Goal: Task Accomplishment & Management: Use online tool/utility

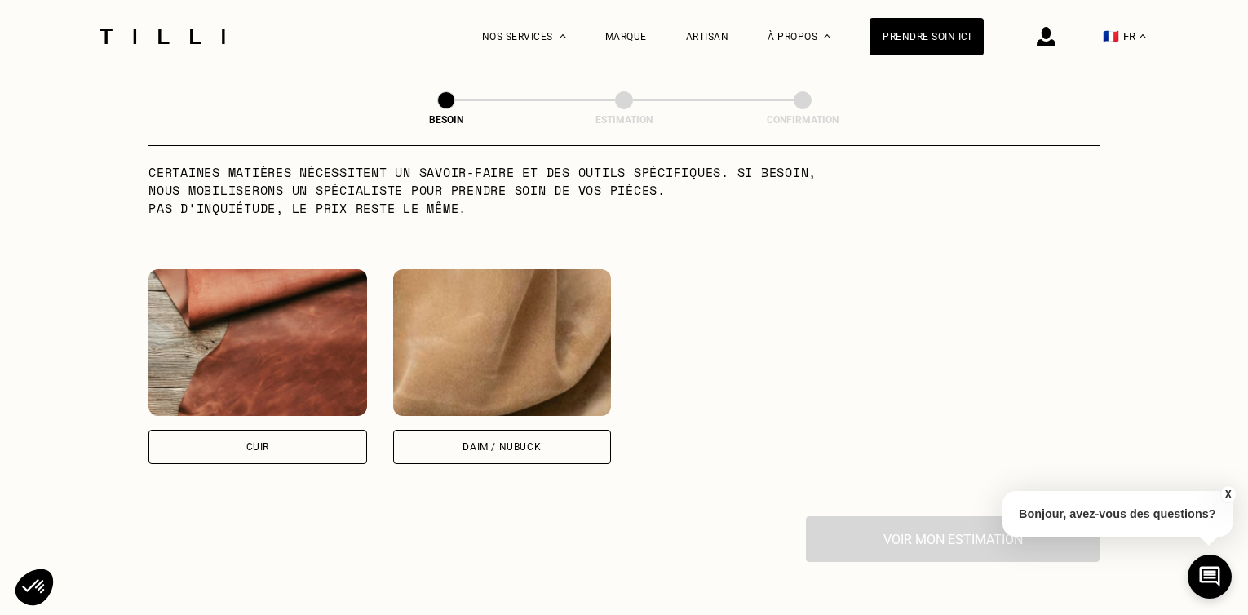
scroll to position [1444, 0]
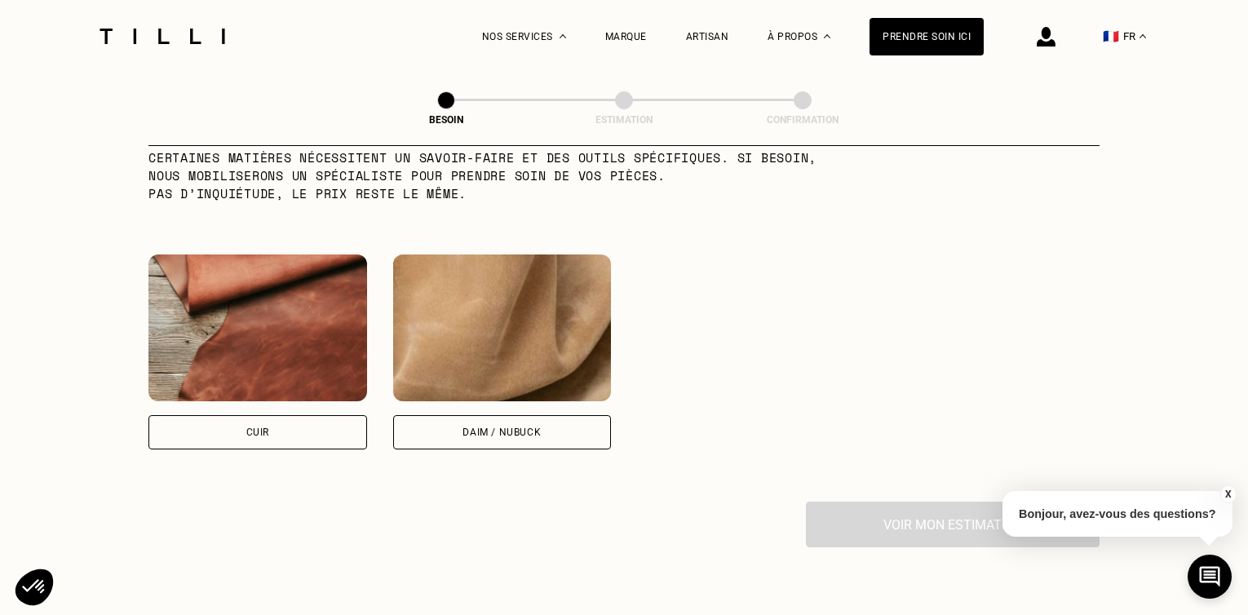
click at [278, 415] on div "Cuir" at bounding box center [257, 432] width 219 height 34
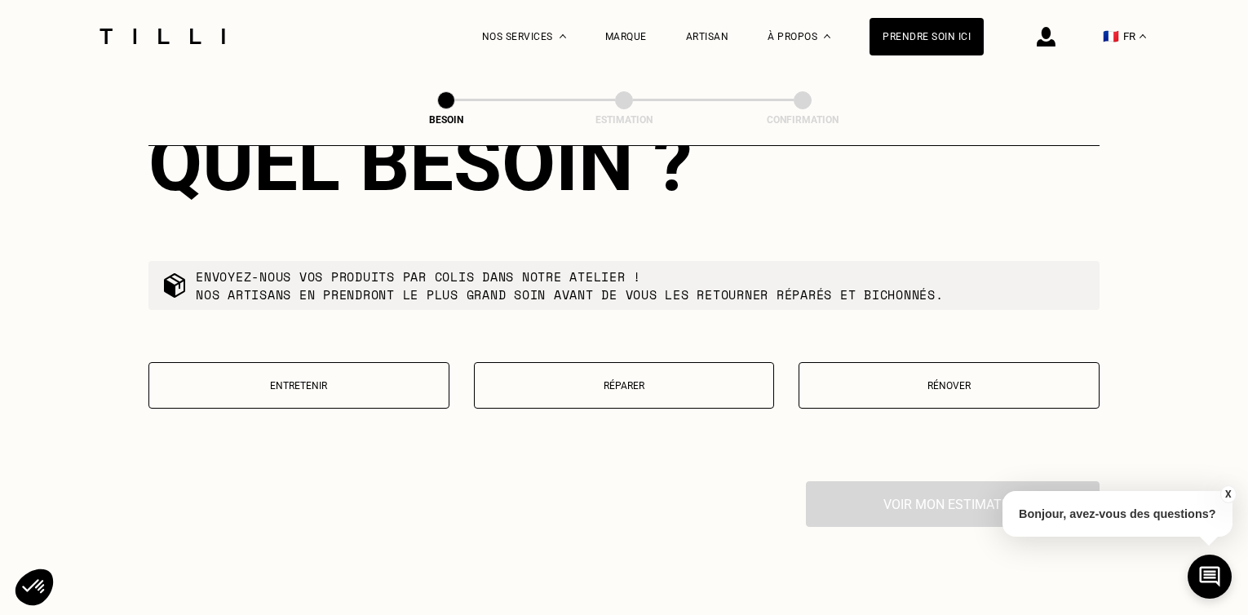
scroll to position [1914, 0]
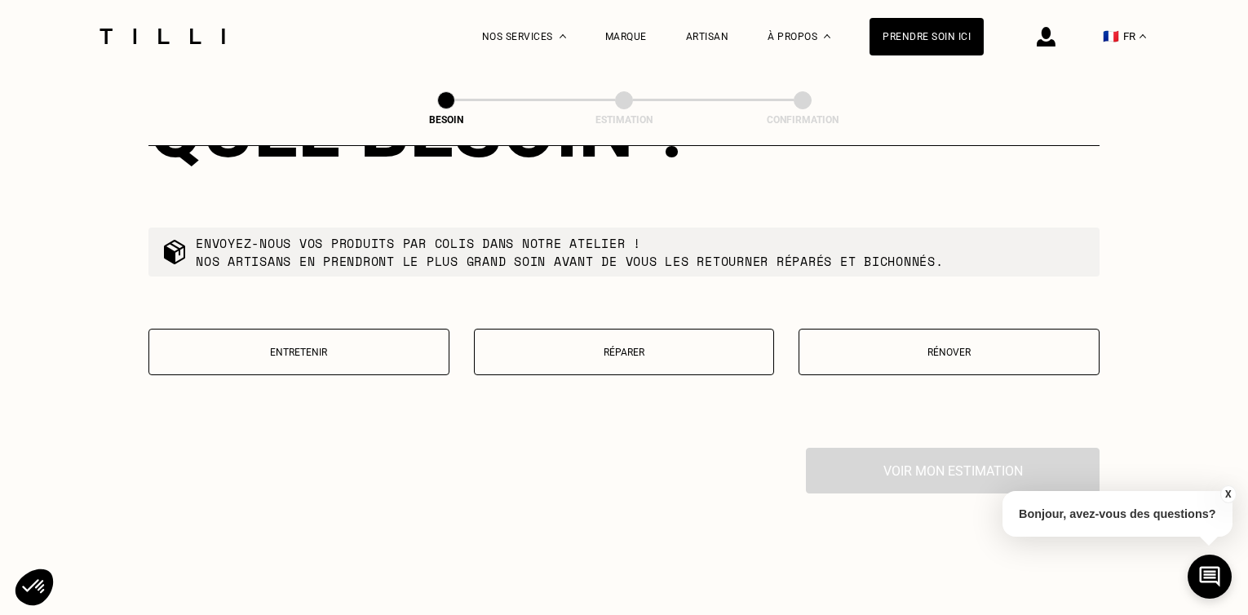
click at [887, 347] on p "Rénover" at bounding box center [948, 352] width 283 height 11
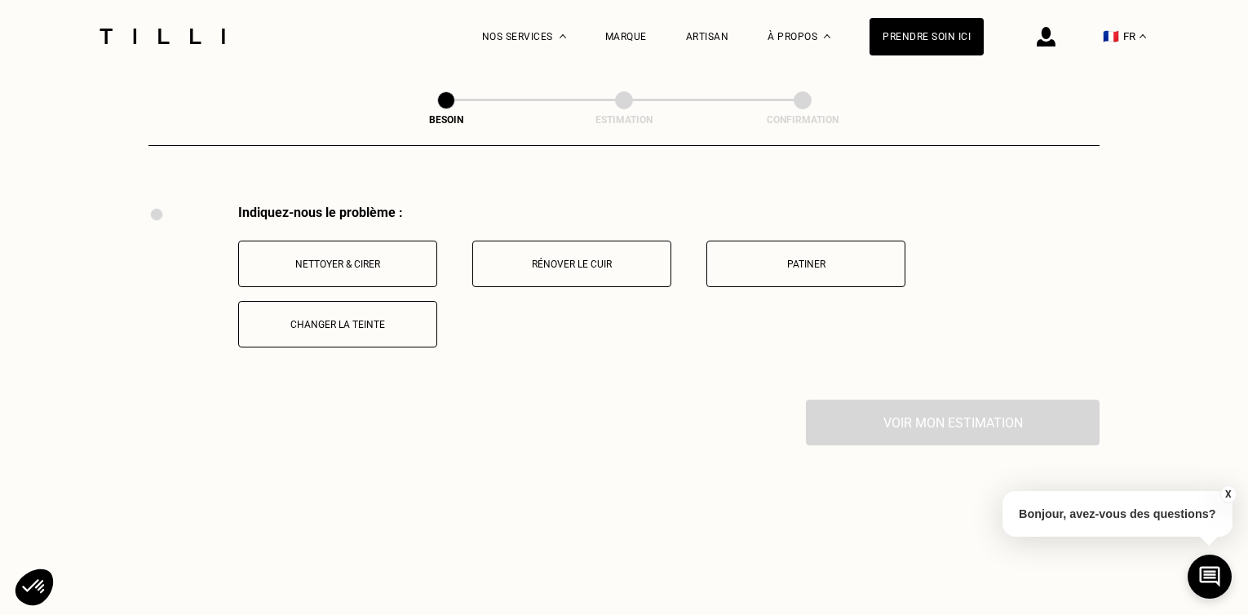
scroll to position [2169, 0]
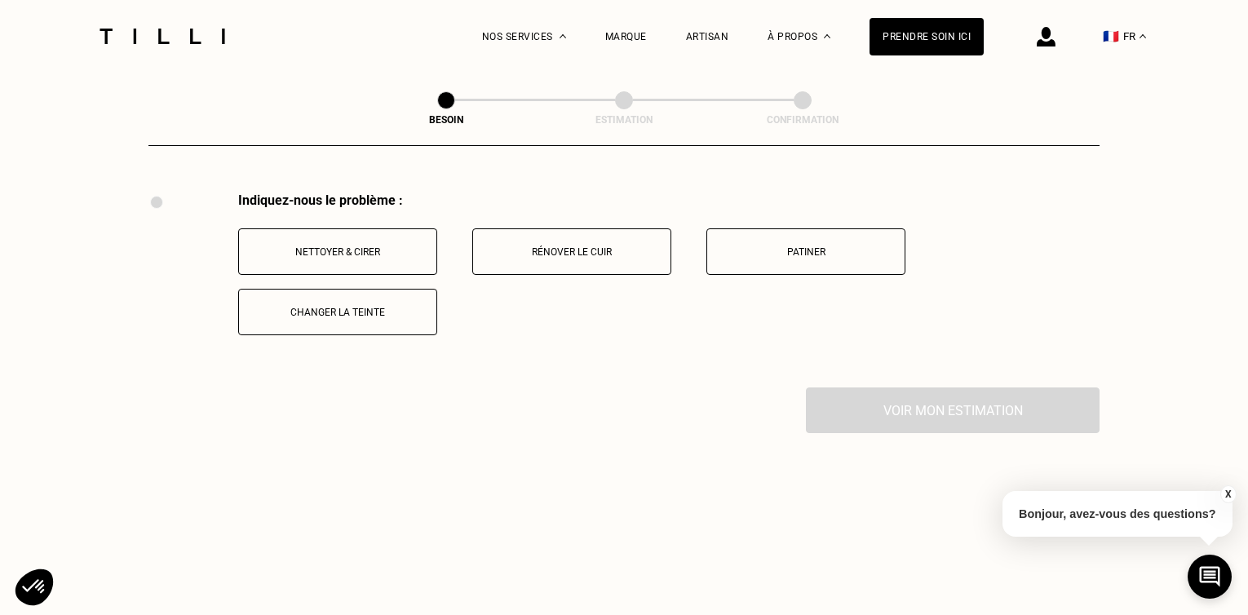
click at [575, 252] on button "Rénover le cuir" at bounding box center [571, 251] width 199 height 46
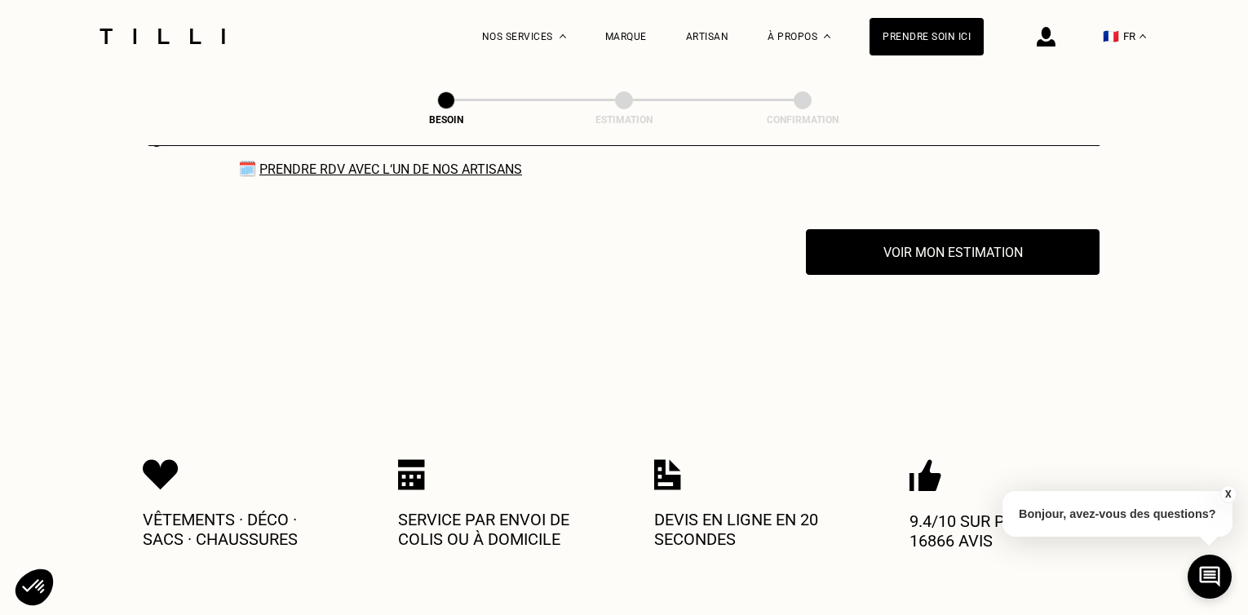
scroll to position [2364, 0]
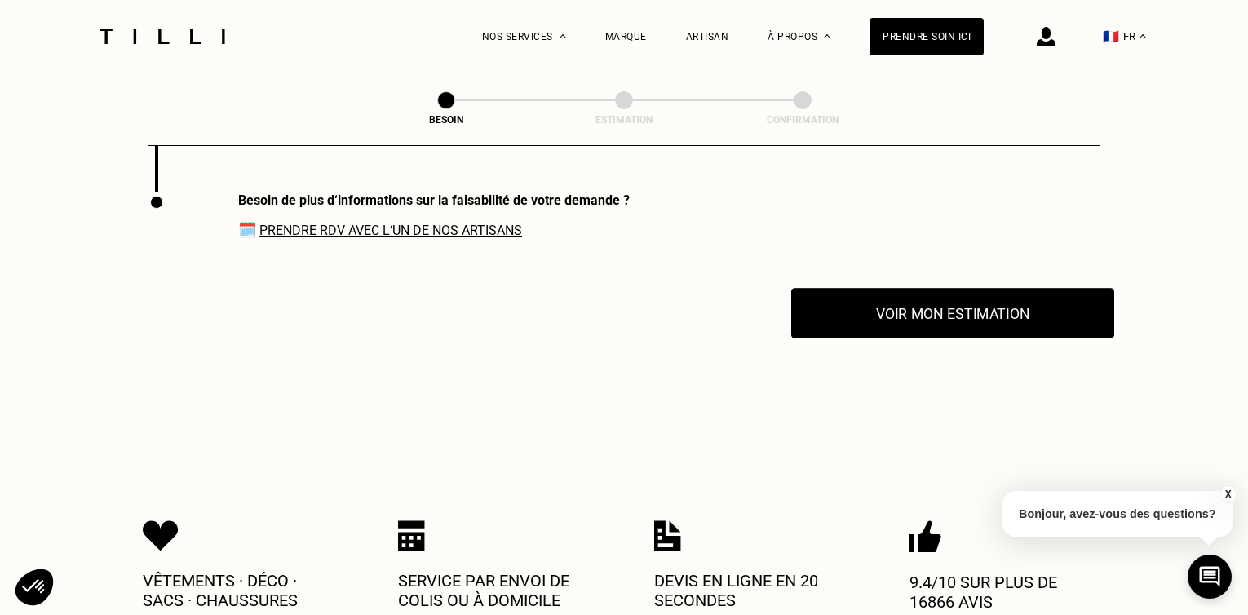
click at [905, 298] on button "Voir mon estimation" at bounding box center [952, 313] width 323 height 51
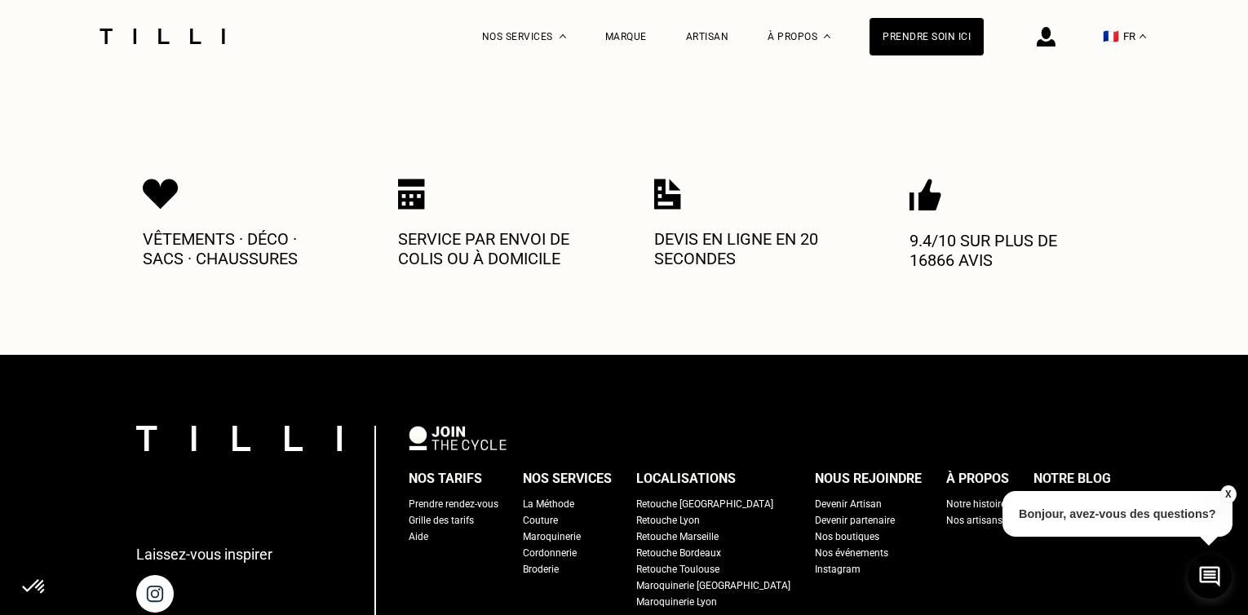
scroll to position [2690, 0]
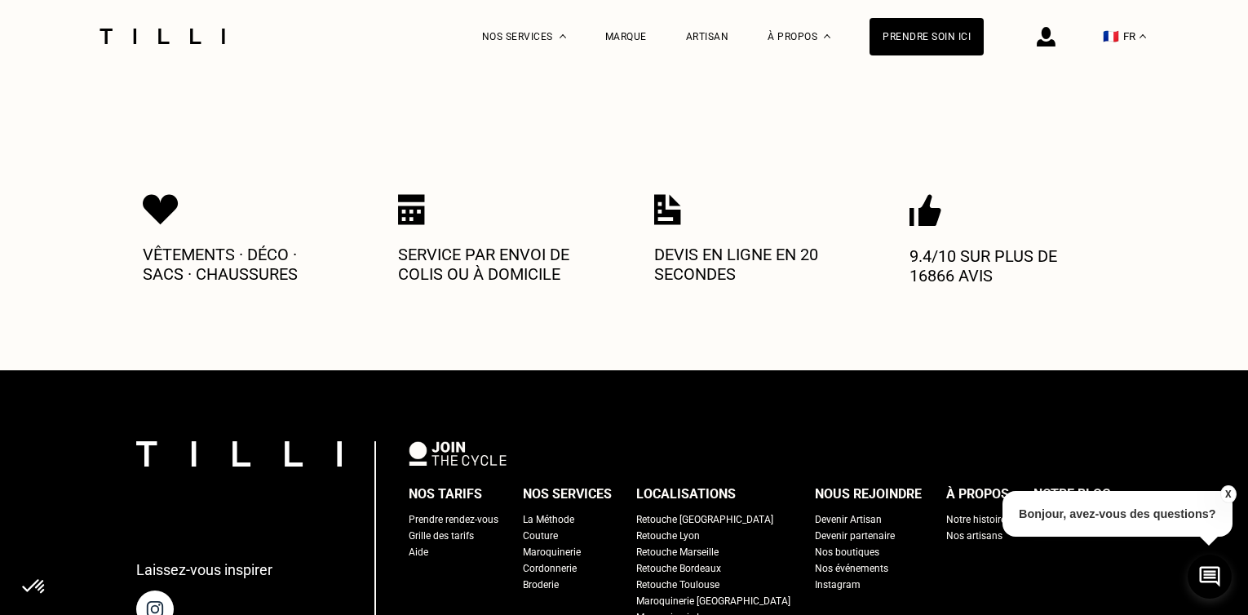
click at [437, 249] on p "Service par envoi de colis ou à domicile" at bounding box center [496, 264] width 196 height 39
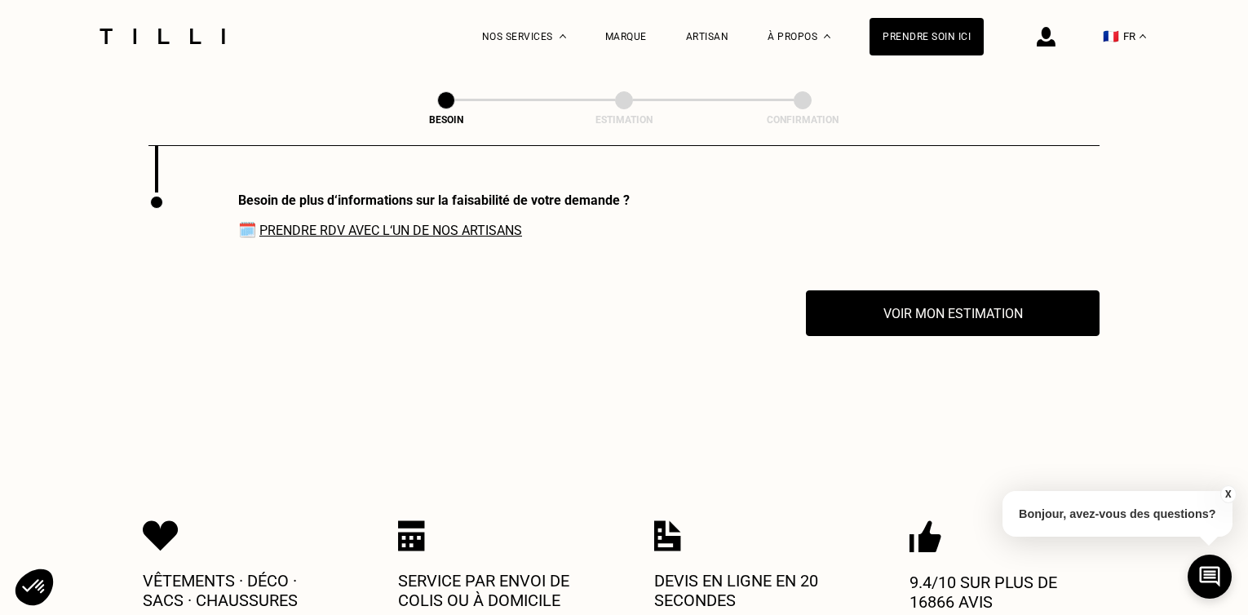
scroll to position [2201, 0]
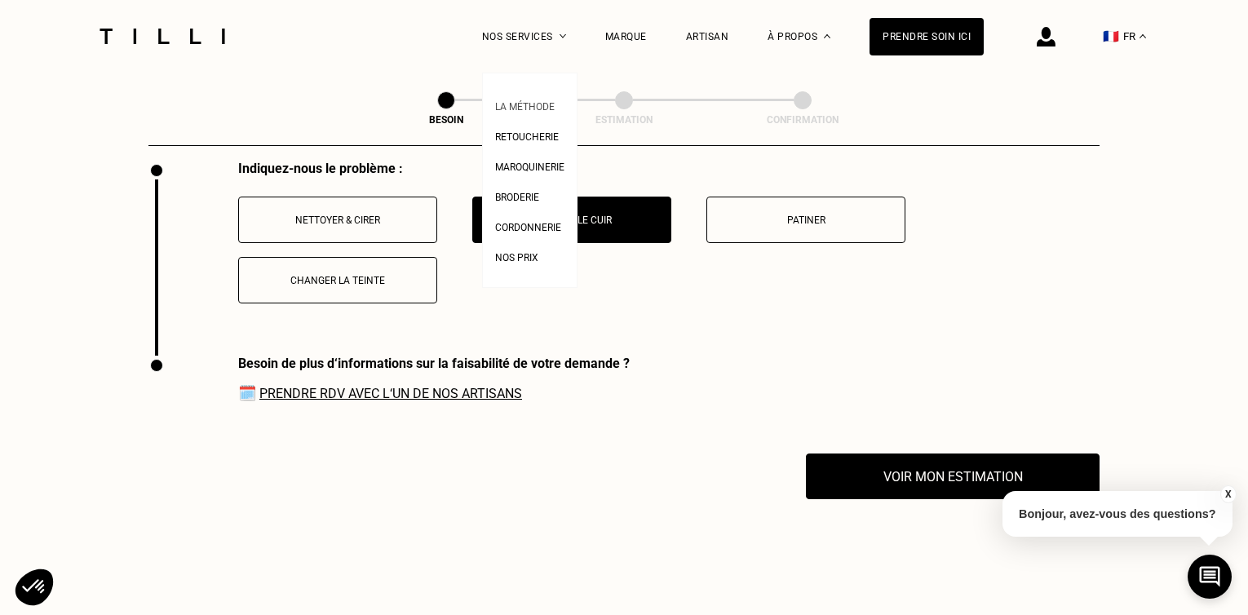
click at [528, 103] on span "La Méthode" at bounding box center [525, 106] width 60 height 11
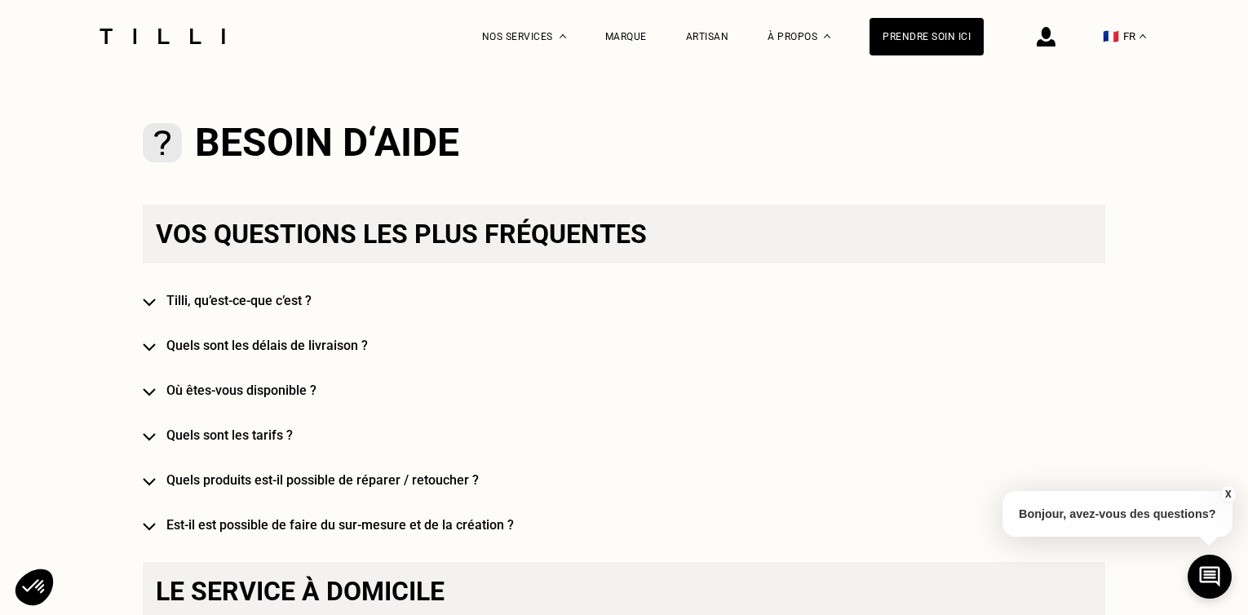
scroll to position [897, 0]
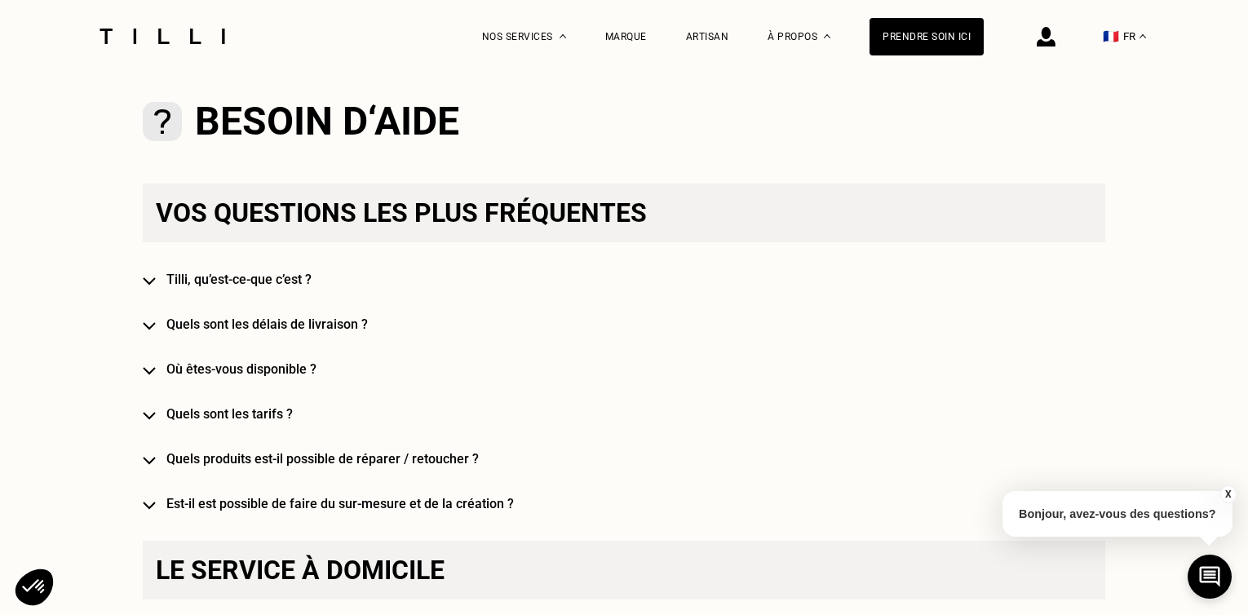
click at [154, 326] on div "Vos questions les plus fréquentes [PERSON_NAME], qu’est-ce-que c’est ? Quels so…" at bounding box center [624, 347] width 962 height 328
click at [152, 329] on img at bounding box center [149, 326] width 13 height 8
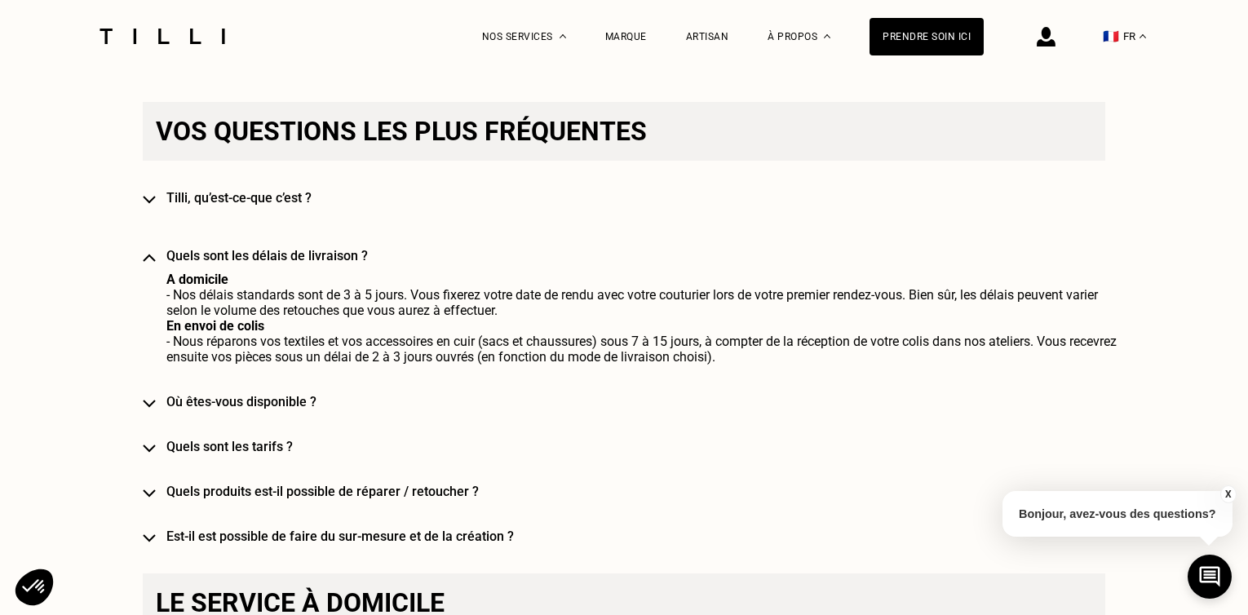
scroll to position [1060, 0]
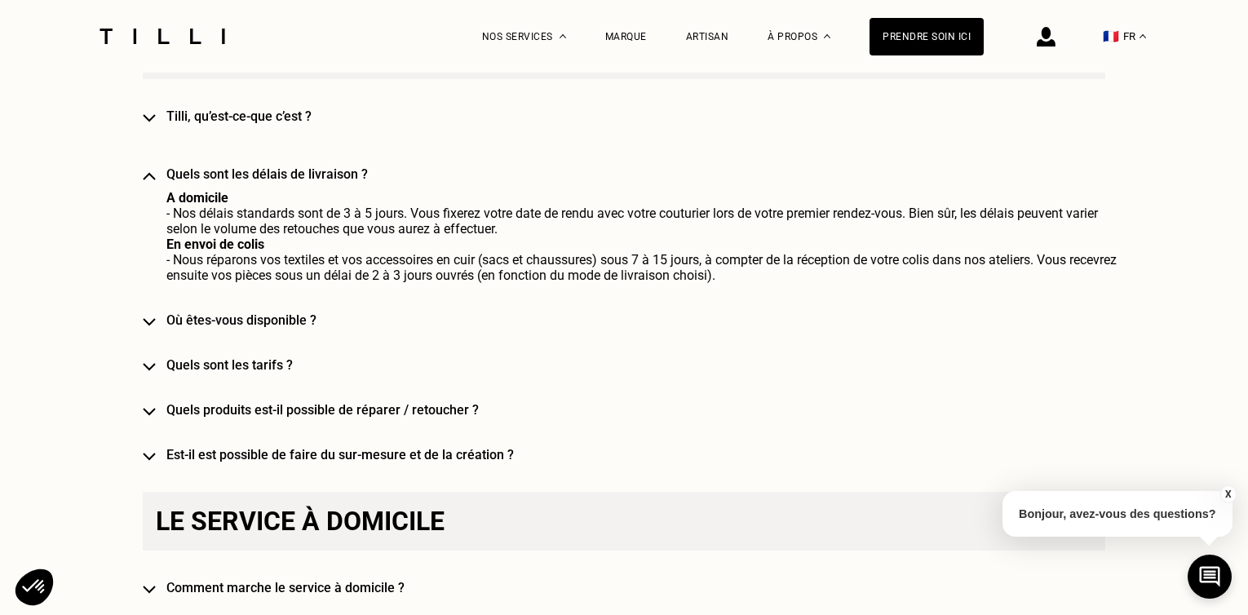
click at [155, 326] on img at bounding box center [149, 322] width 13 height 8
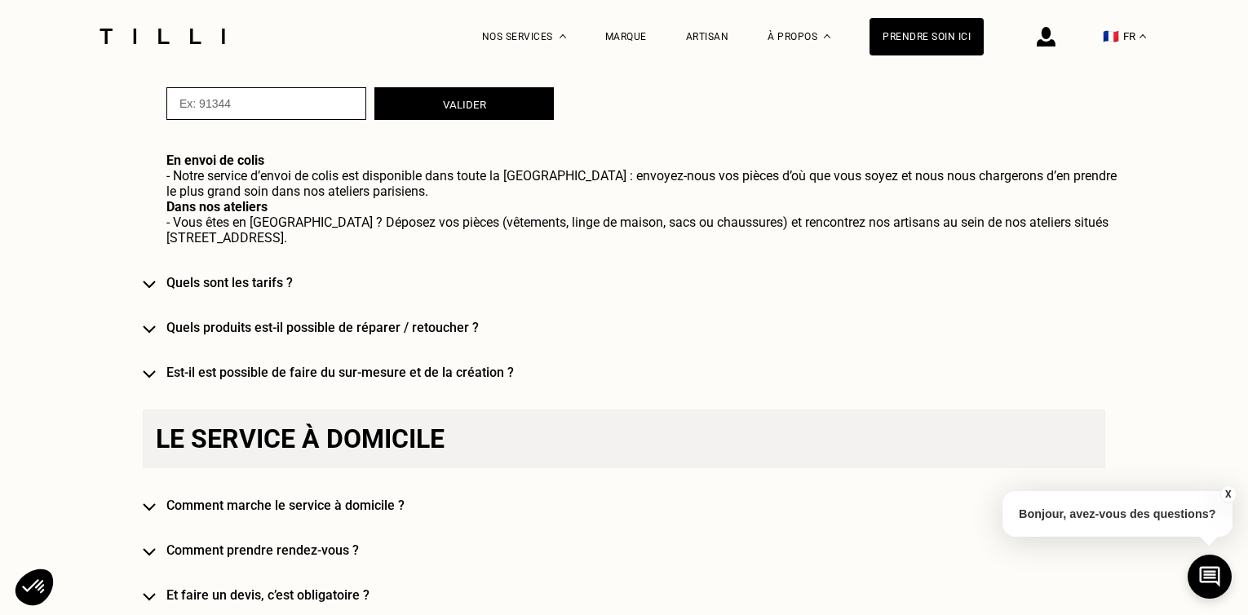
scroll to position [1468, 0]
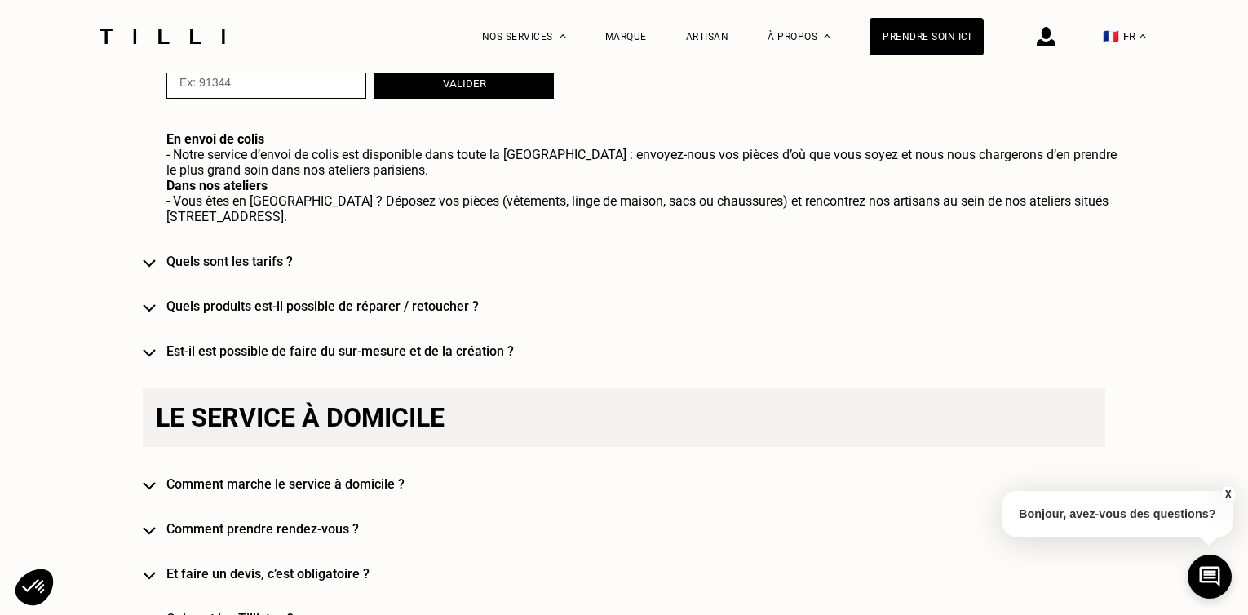
click at [156, 259] on img at bounding box center [149, 263] width 13 height 8
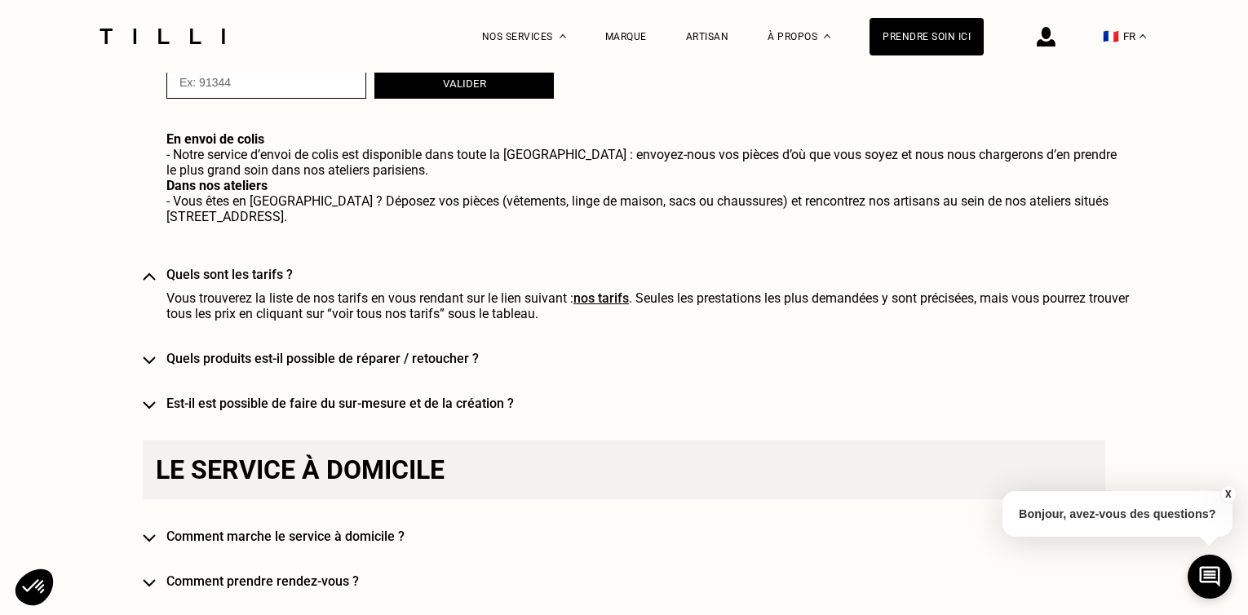
scroll to position [1549, 0]
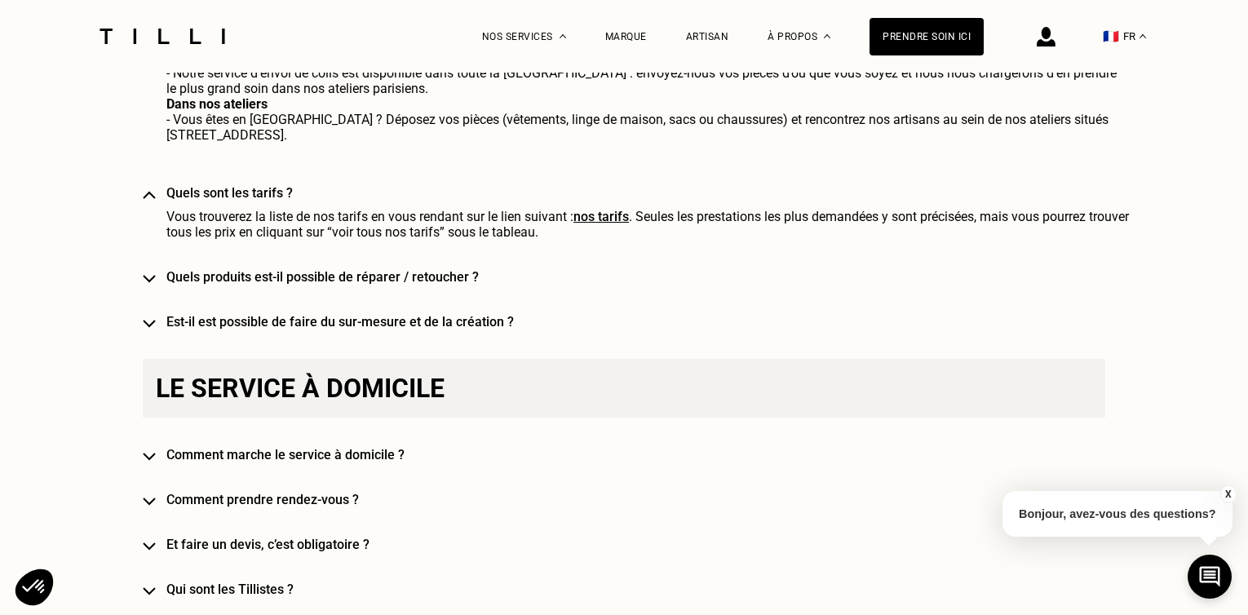
click at [156, 275] on img at bounding box center [149, 279] width 13 height 8
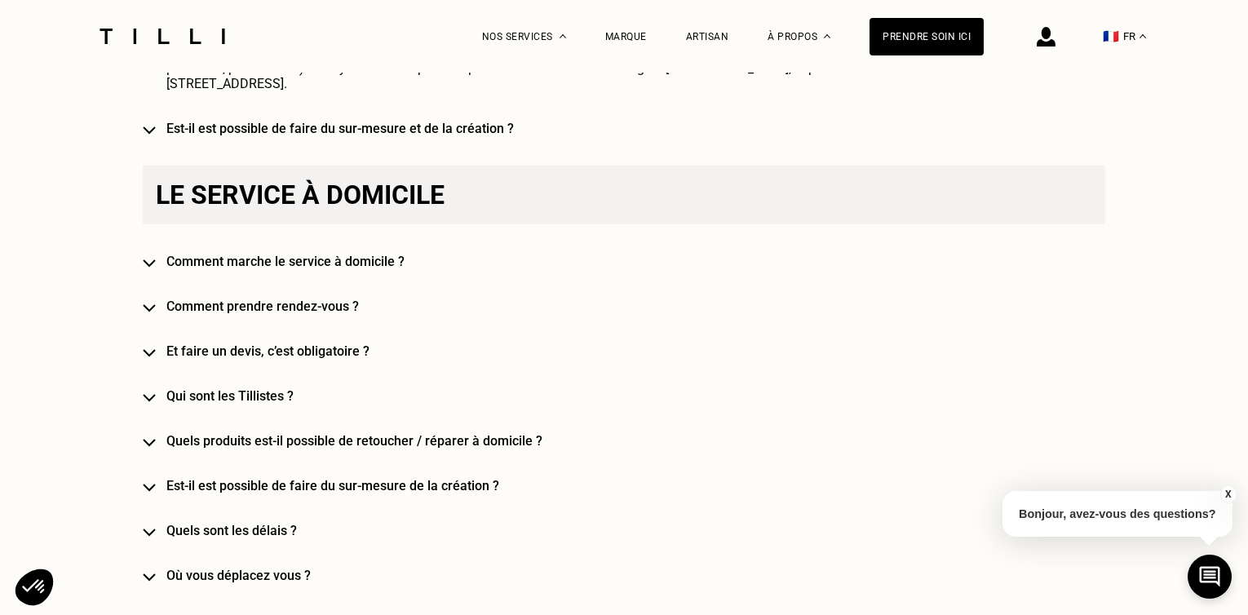
scroll to position [1875, 0]
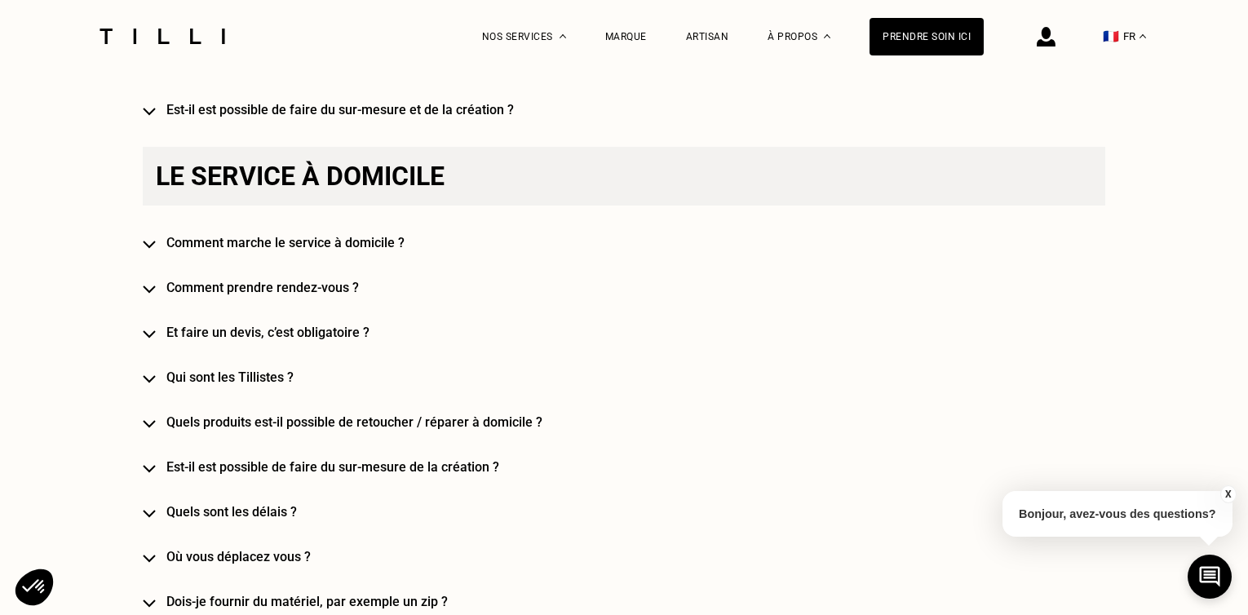
click at [153, 375] on img at bounding box center [149, 379] width 13 height 8
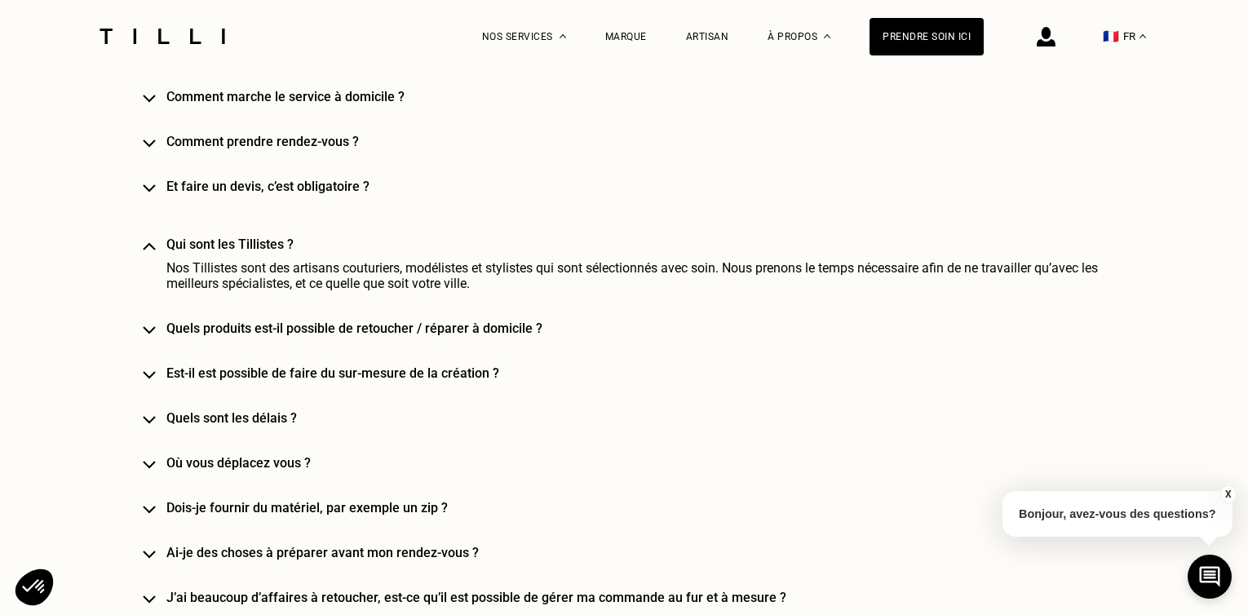
scroll to position [2038, 0]
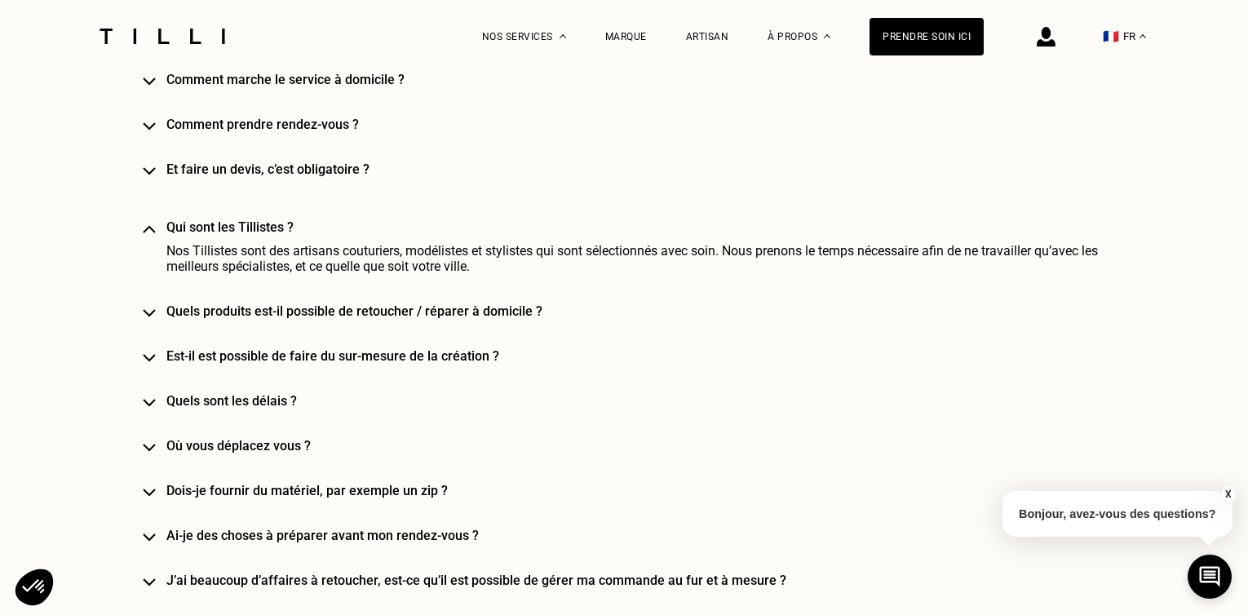
click at [155, 309] on img at bounding box center [149, 313] width 13 height 8
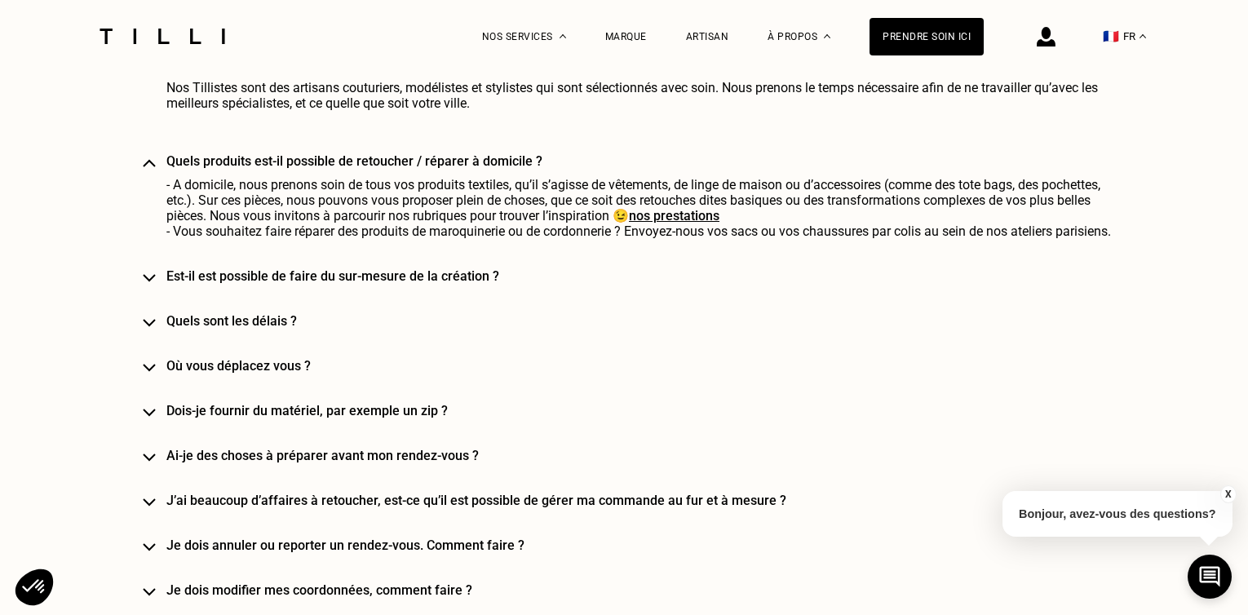
scroll to position [2365, 0]
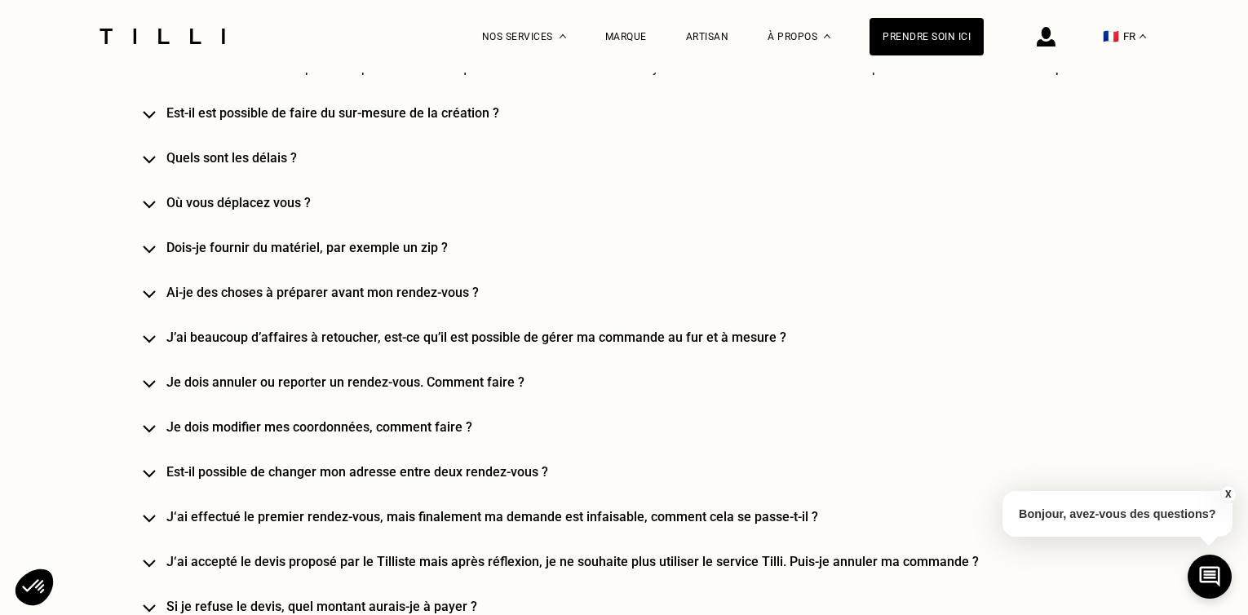
click at [156, 290] on img at bounding box center [149, 294] width 13 height 8
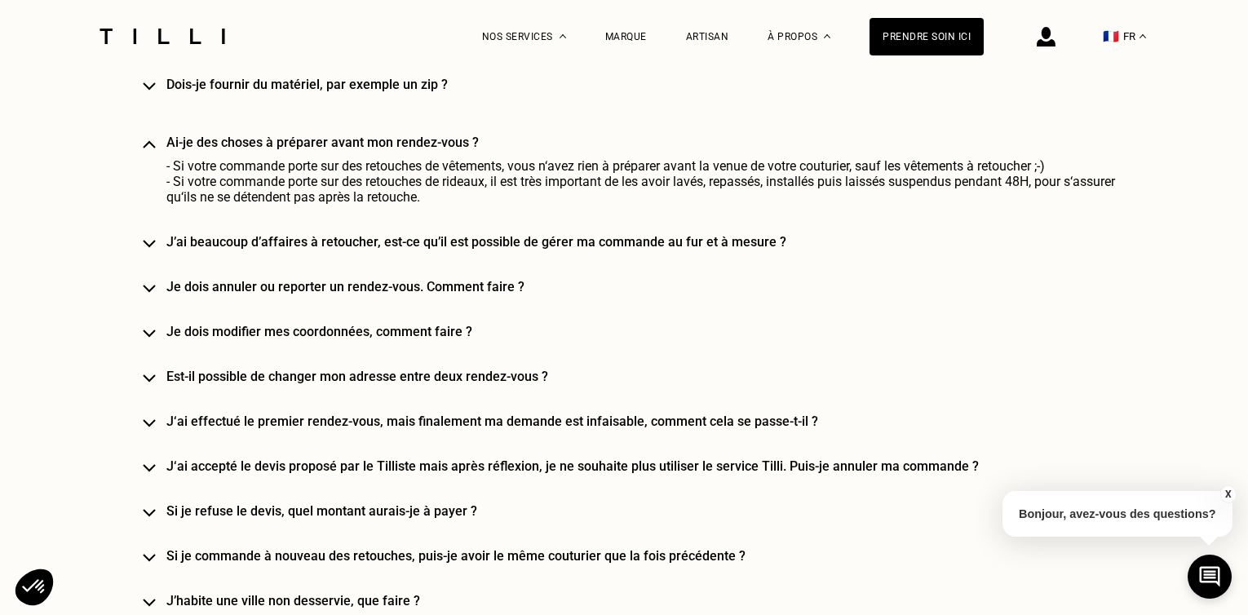
scroll to position [2609, 0]
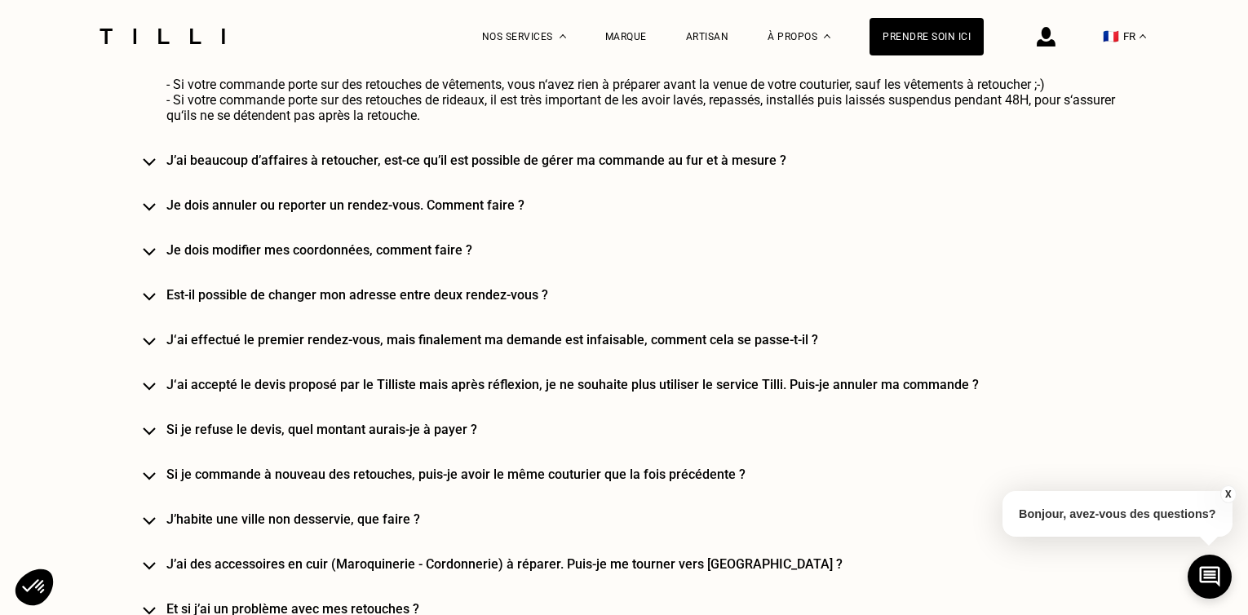
click at [156, 382] on img at bounding box center [149, 386] width 13 height 8
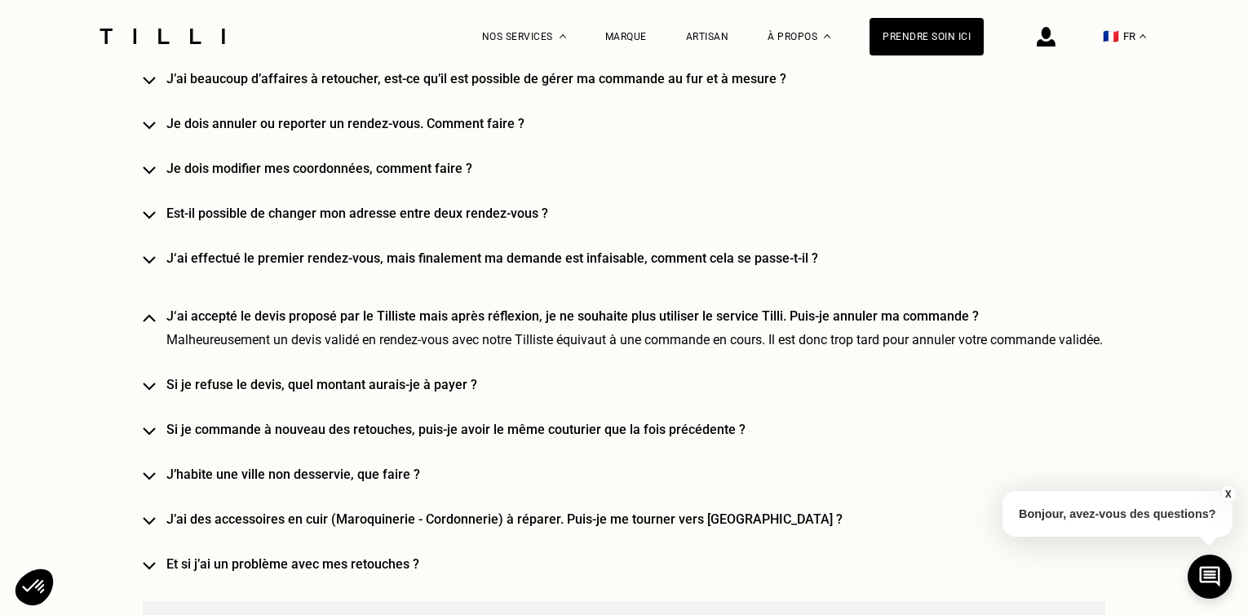
scroll to position [2772, 0]
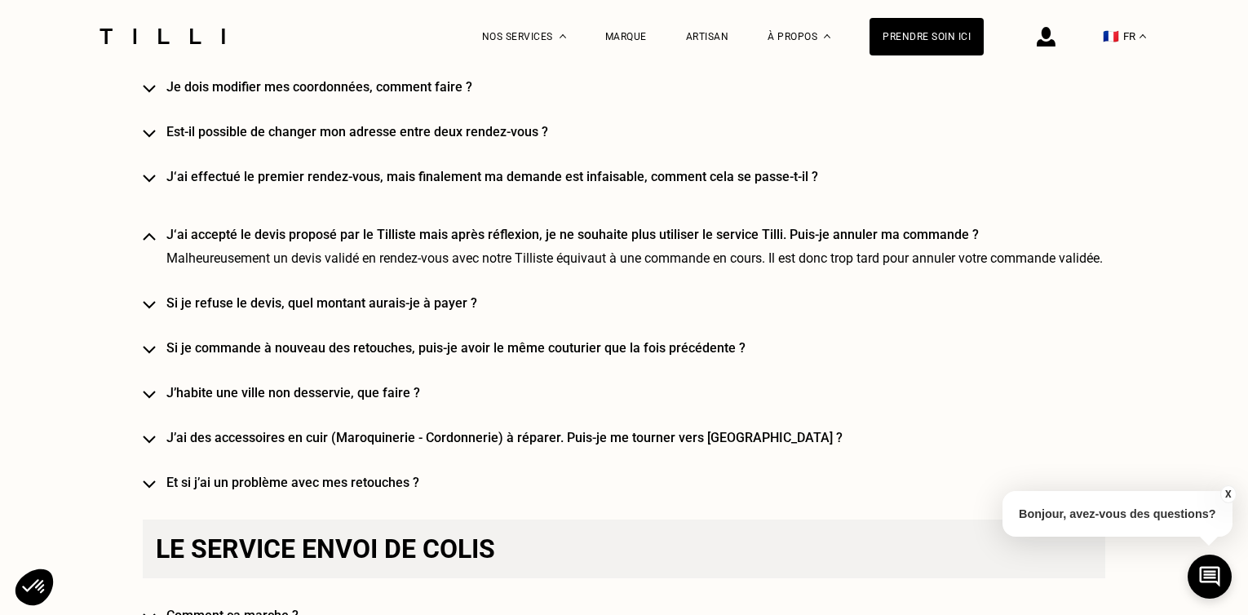
click at [150, 301] on img at bounding box center [149, 305] width 13 height 8
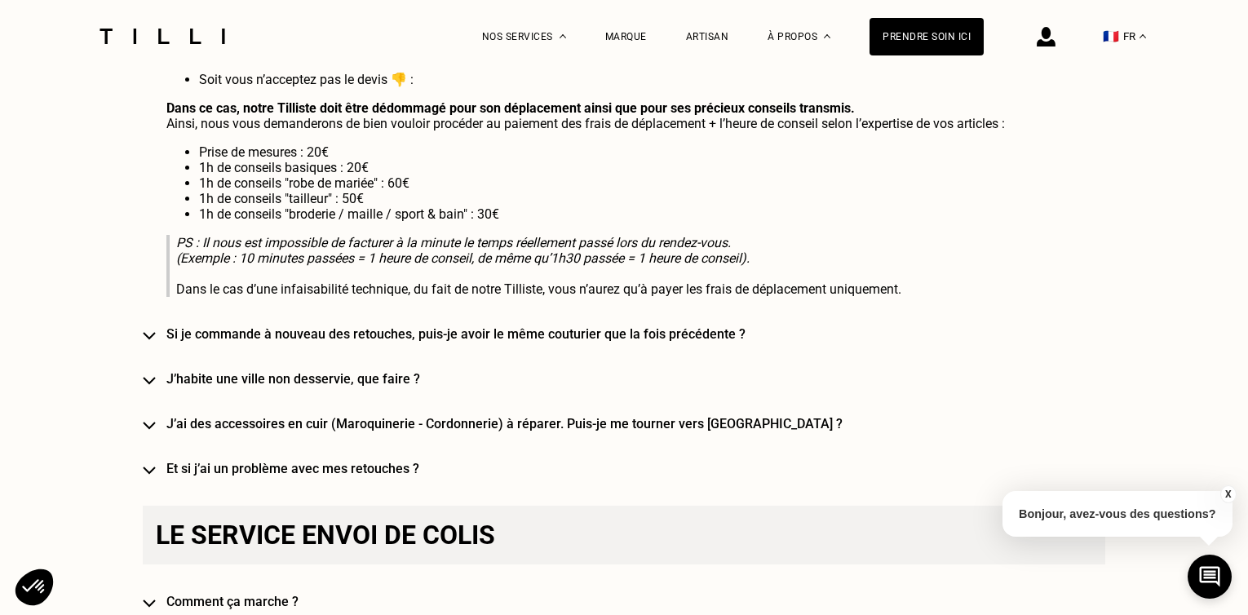
scroll to position [3180, 0]
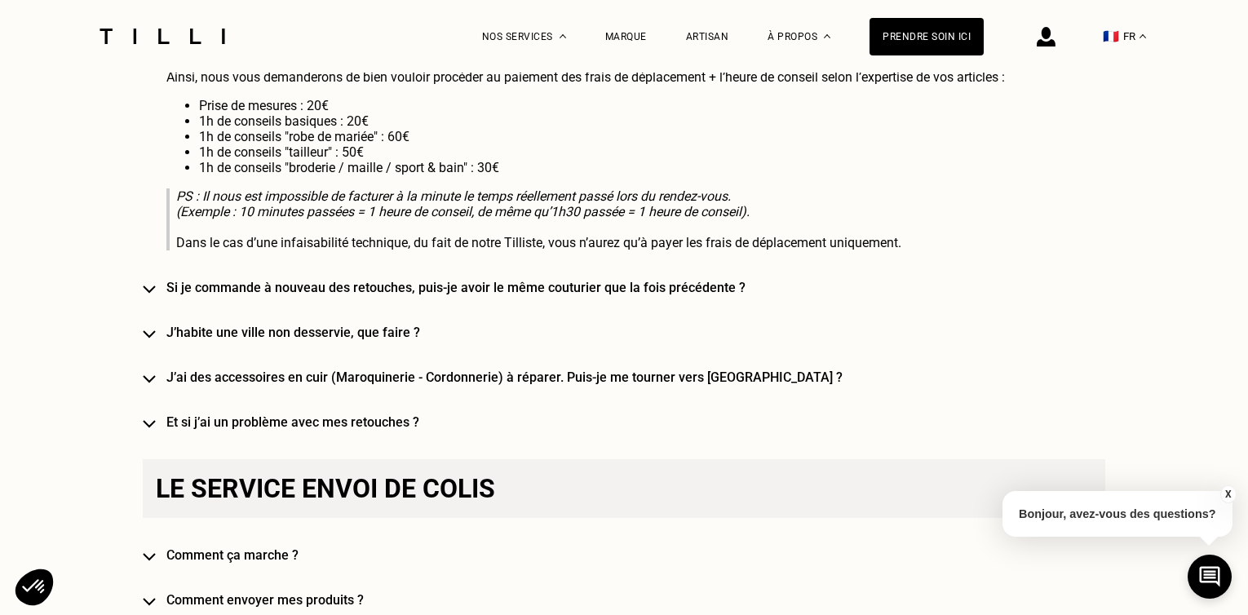
click at [151, 285] on img at bounding box center [149, 289] width 13 height 8
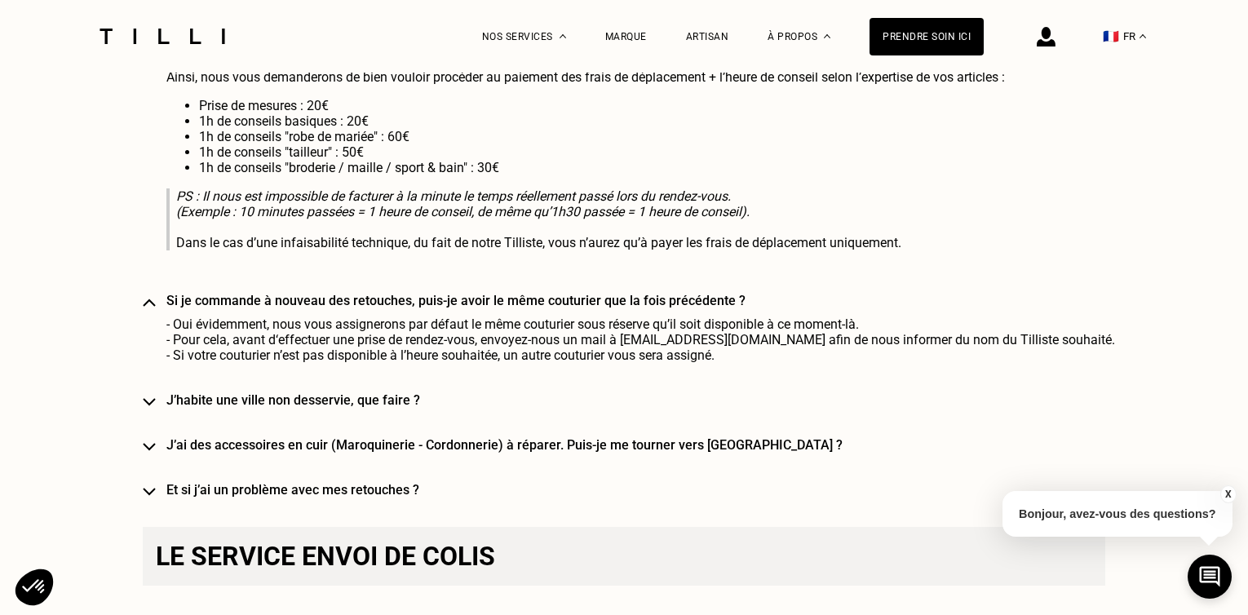
scroll to position [3261, 0]
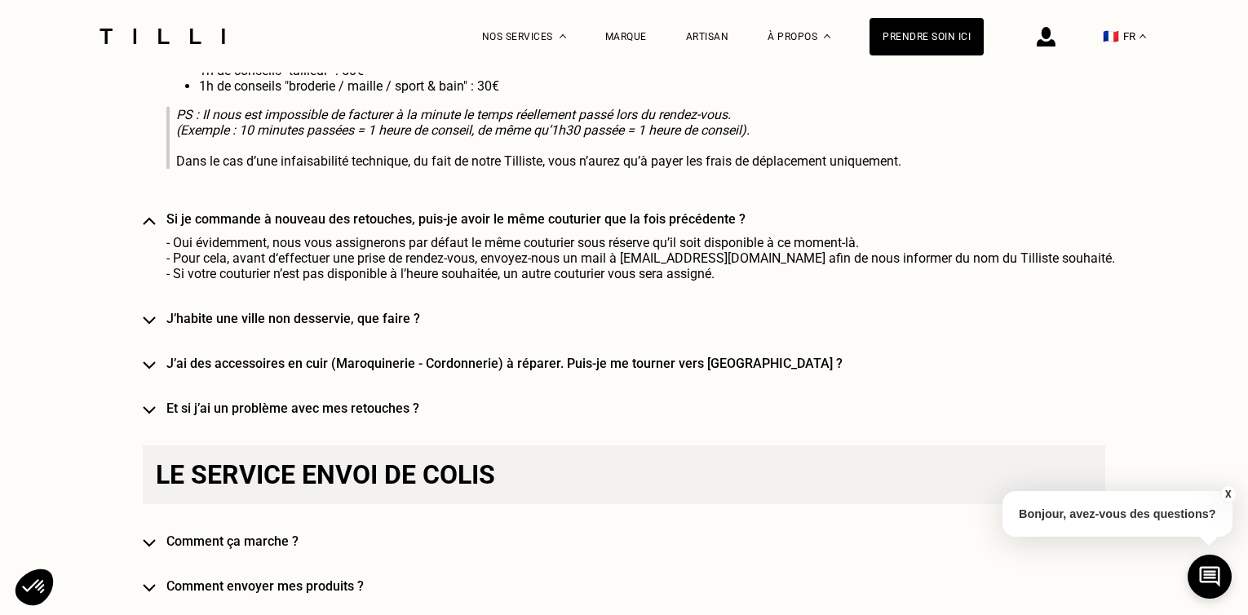
click at [156, 361] on img at bounding box center [149, 365] width 13 height 8
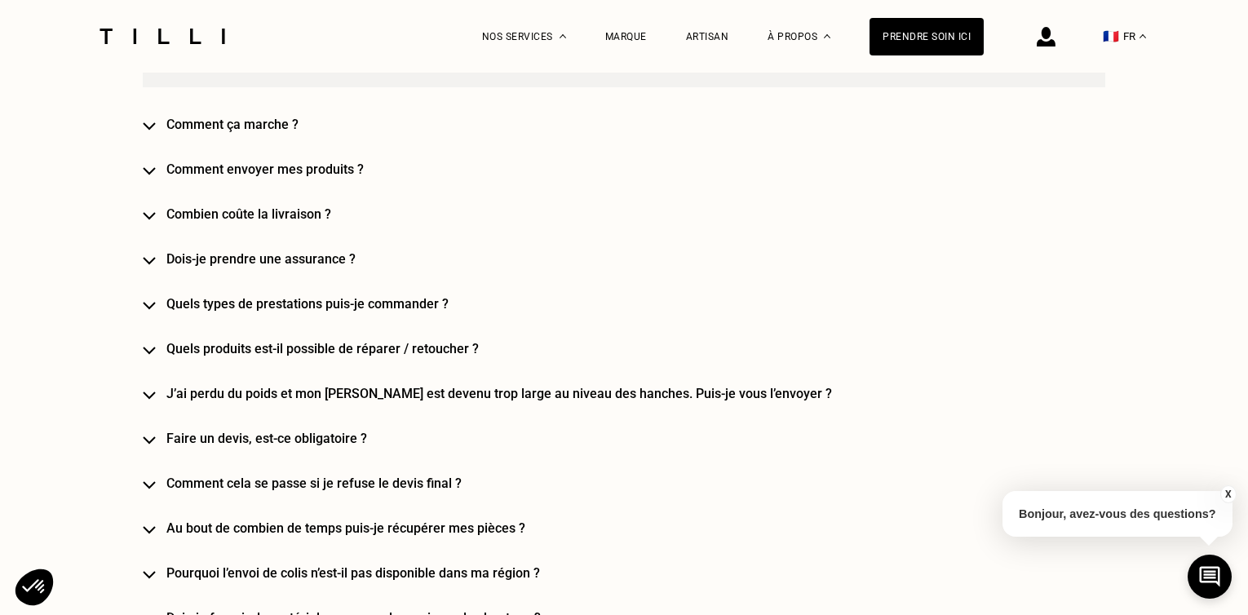
scroll to position [3751, 0]
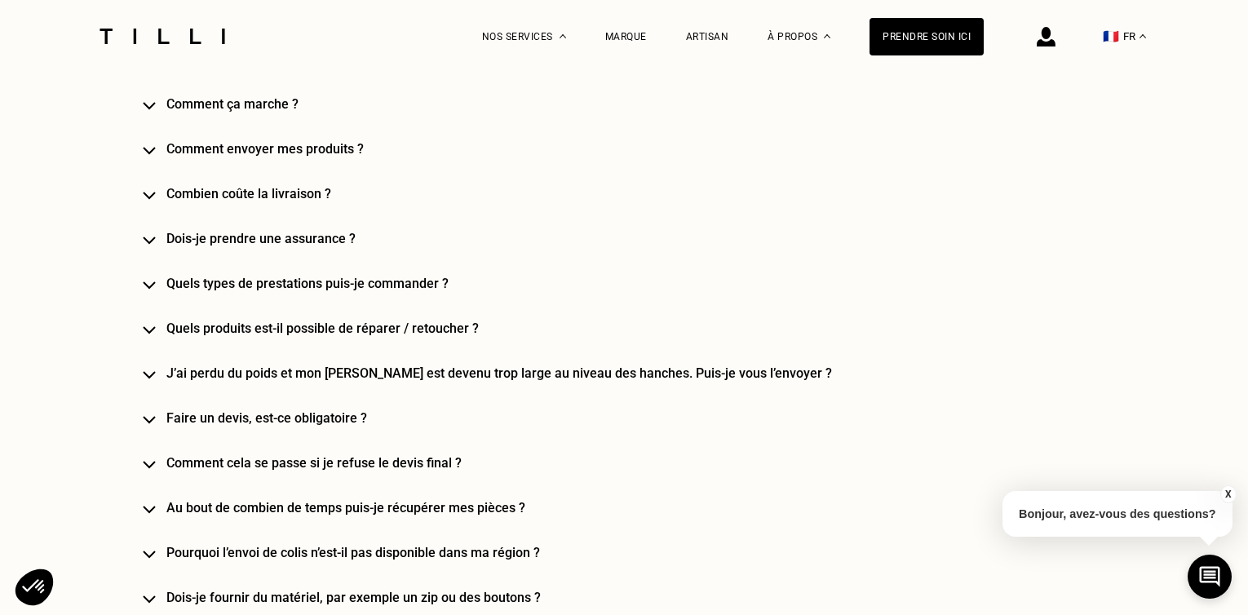
click at [156, 102] on img at bounding box center [149, 106] width 13 height 8
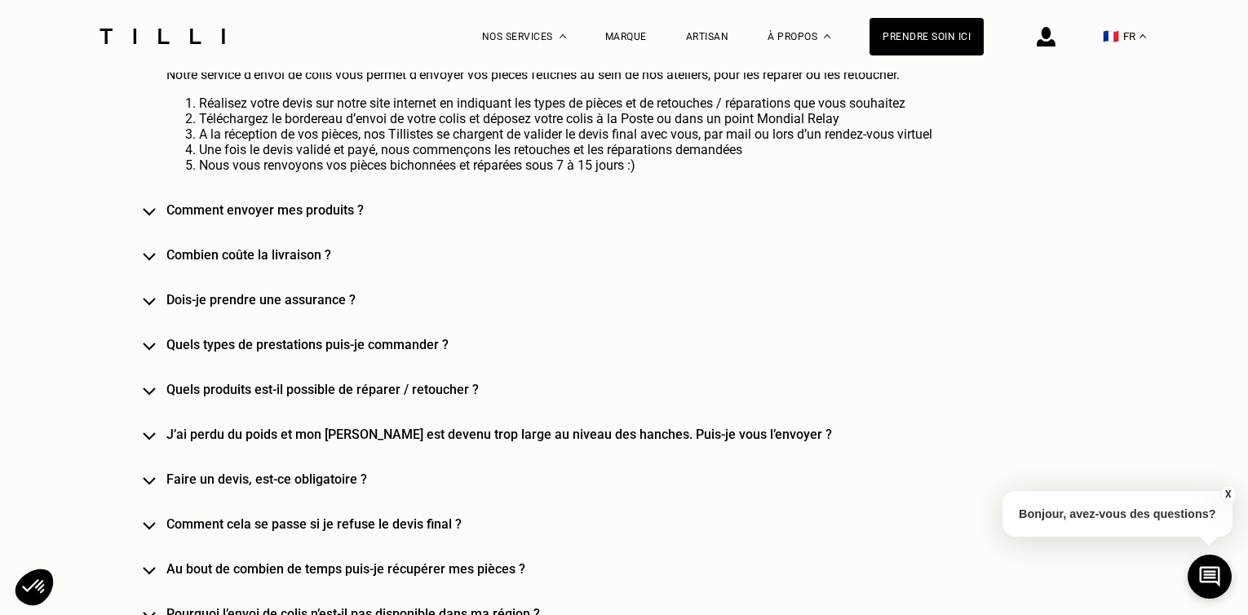
scroll to position [3832, 0]
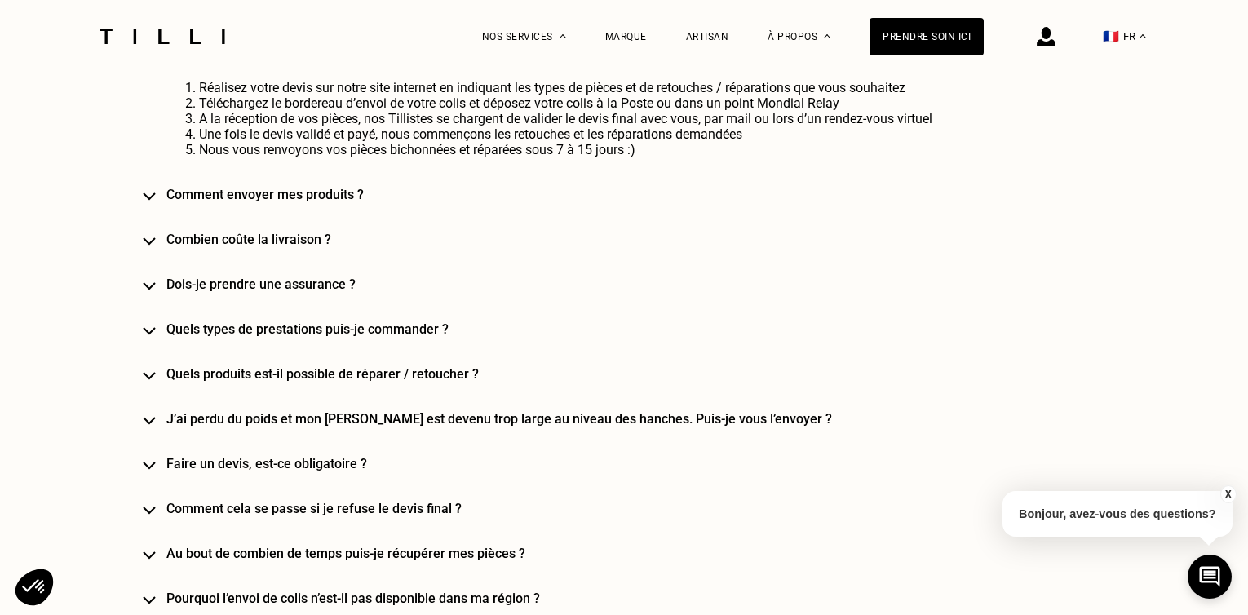
click at [152, 192] on img at bounding box center [149, 196] width 13 height 8
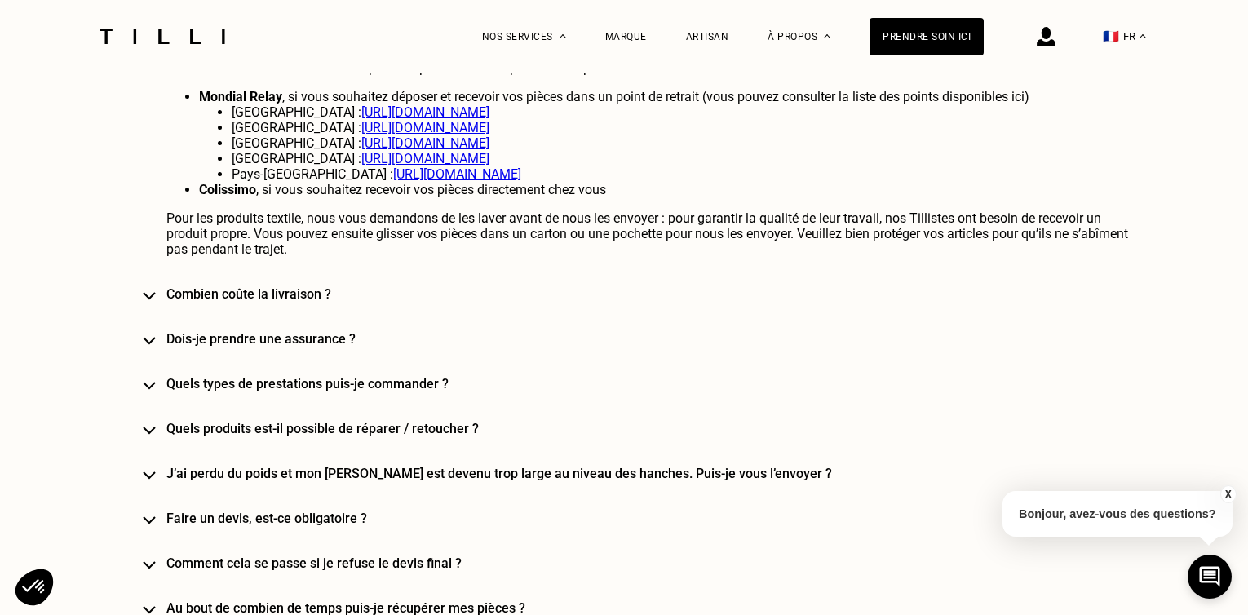
scroll to position [4077, 0]
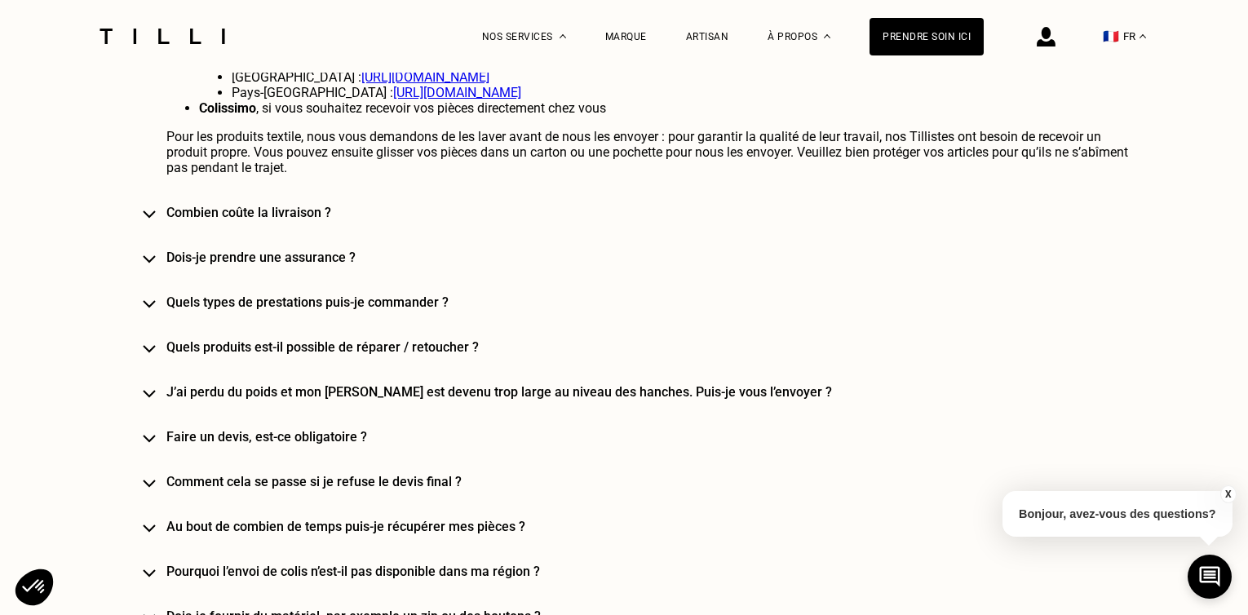
click at [156, 210] on img at bounding box center [149, 214] width 13 height 8
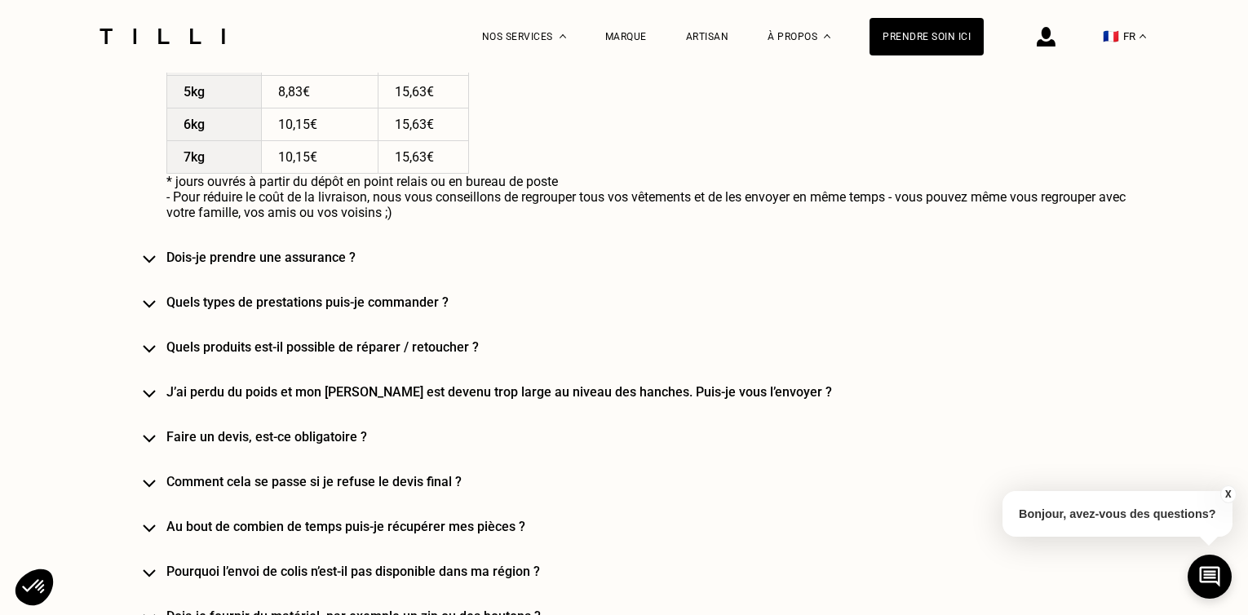
scroll to position [4648, 0]
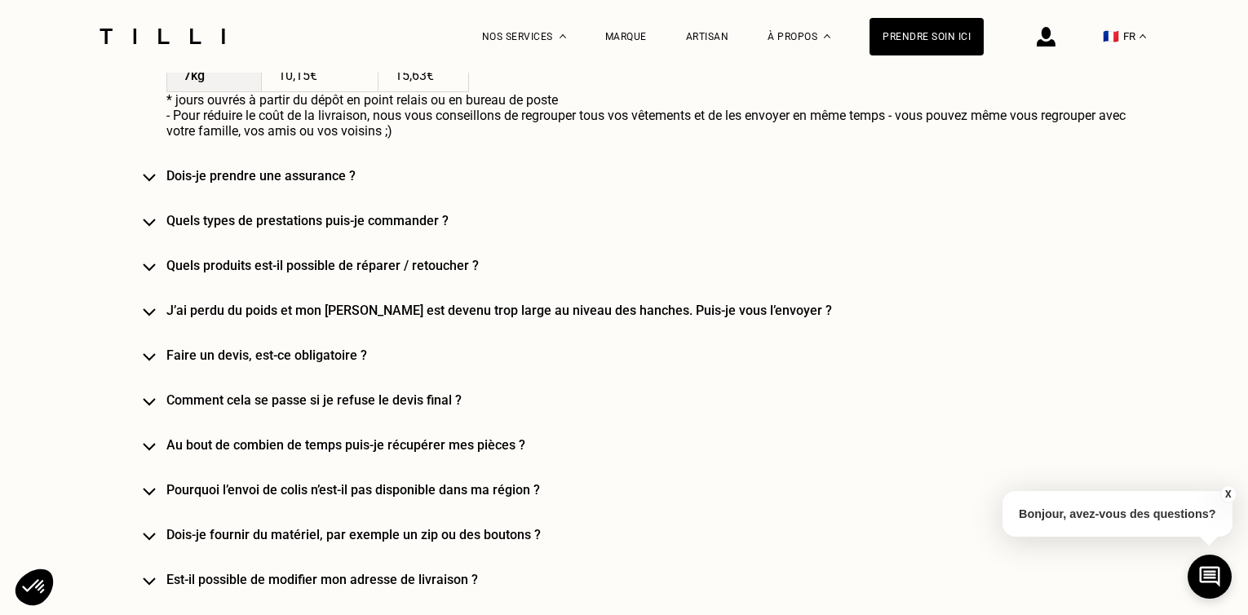
click at [156, 219] on img at bounding box center [149, 223] width 13 height 8
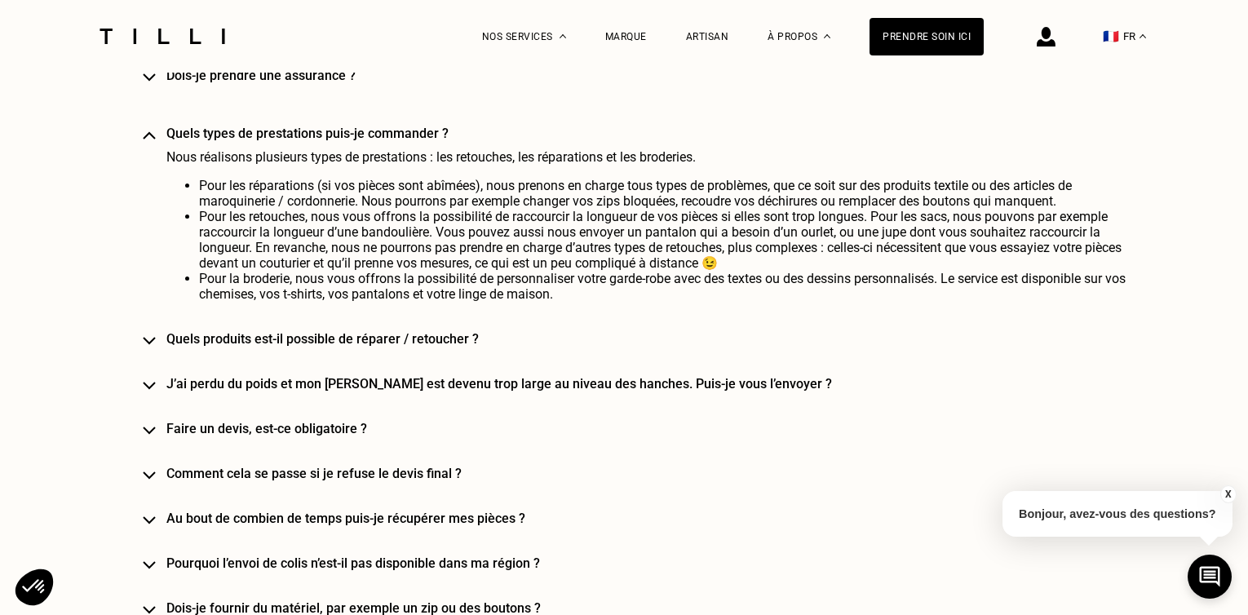
scroll to position [4811, 0]
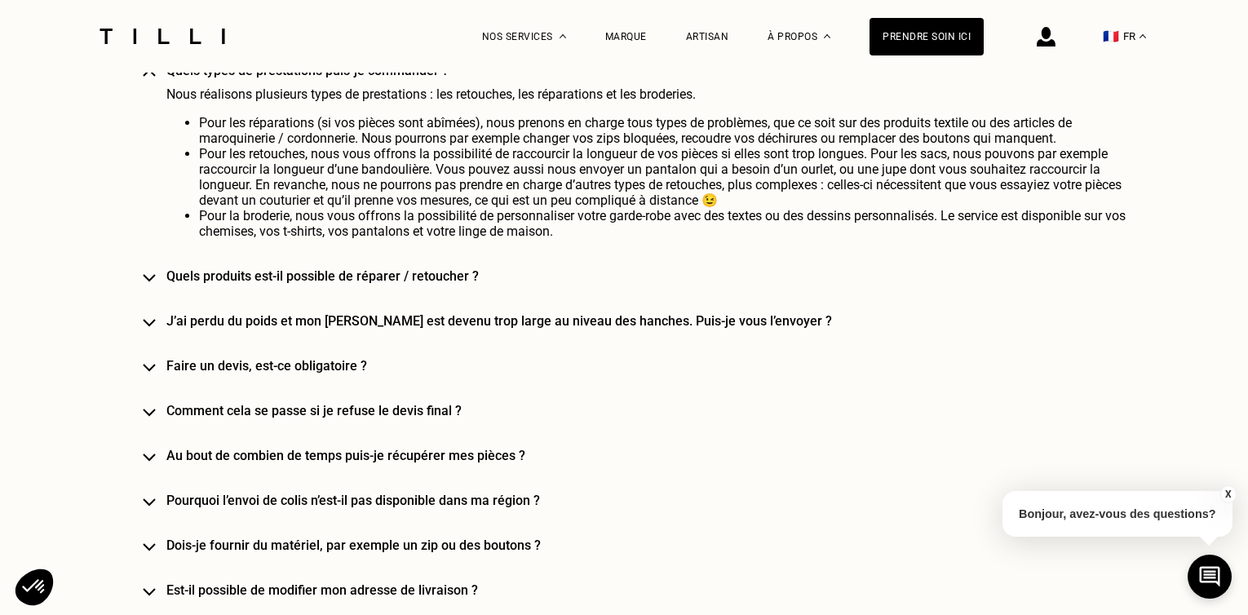
click at [153, 319] on img at bounding box center [149, 323] width 13 height 8
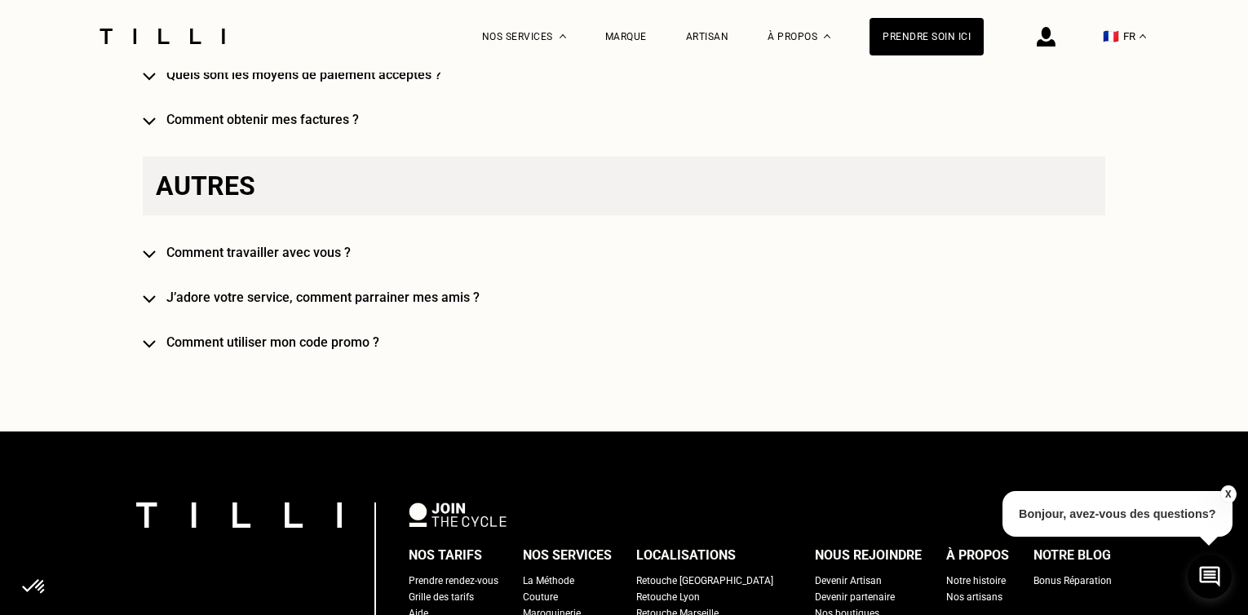
scroll to position [5871, 0]
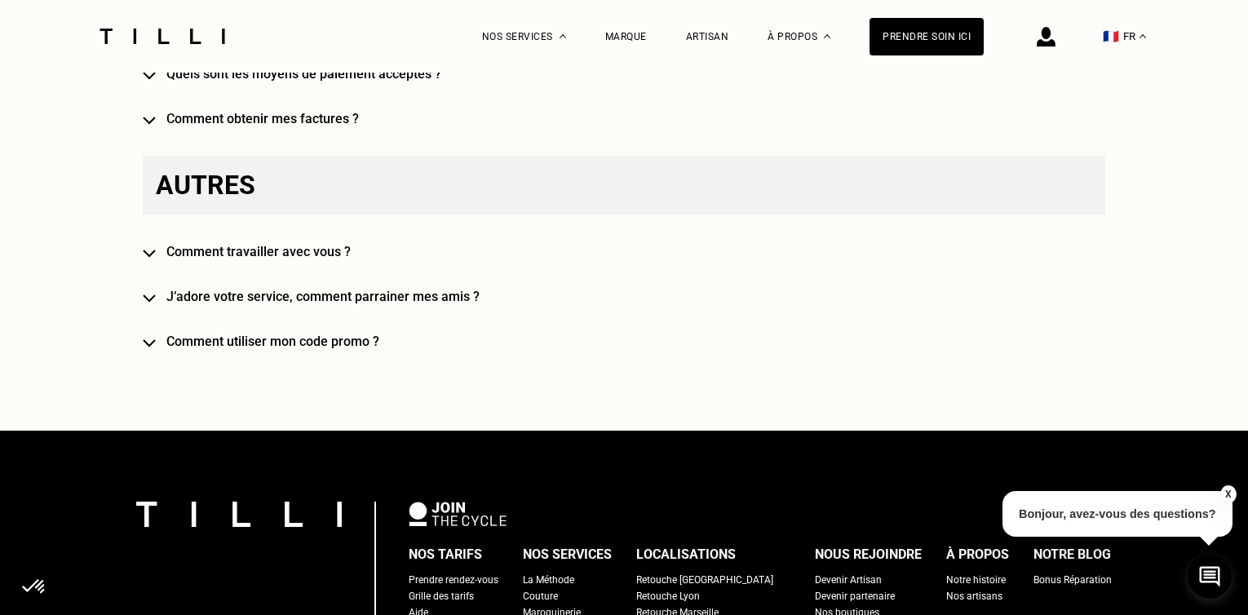
click at [156, 250] on img at bounding box center [149, 254] width 13 height 8
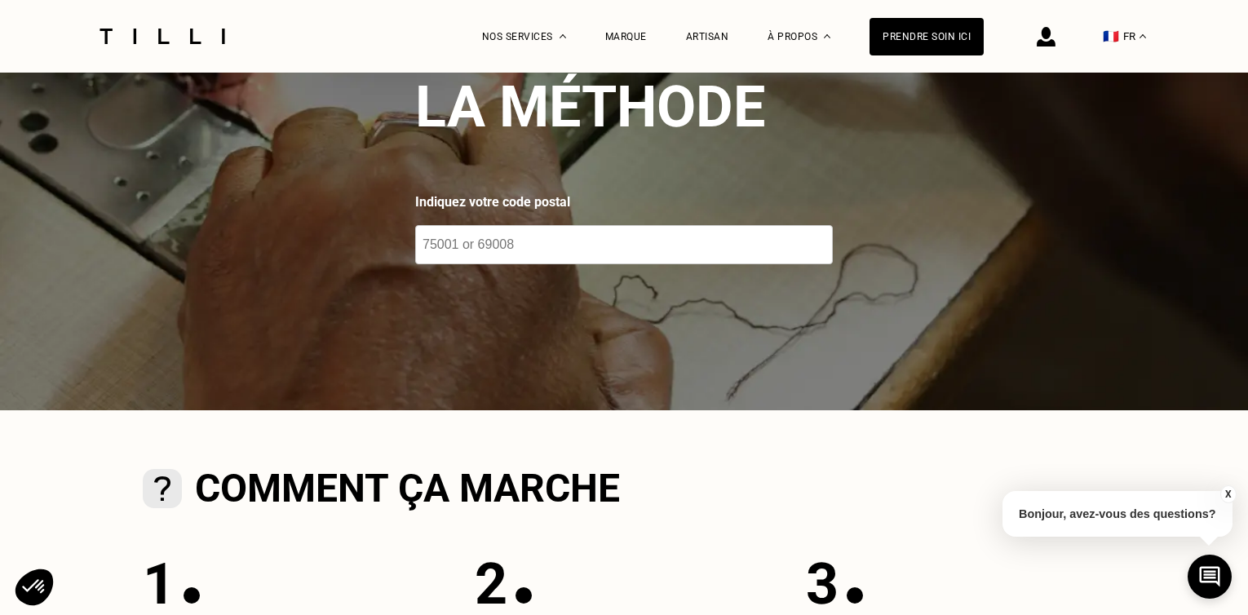
scroll to position [0, 0]
